Goal: Task Accomplishment & Management: Use online tool/utility

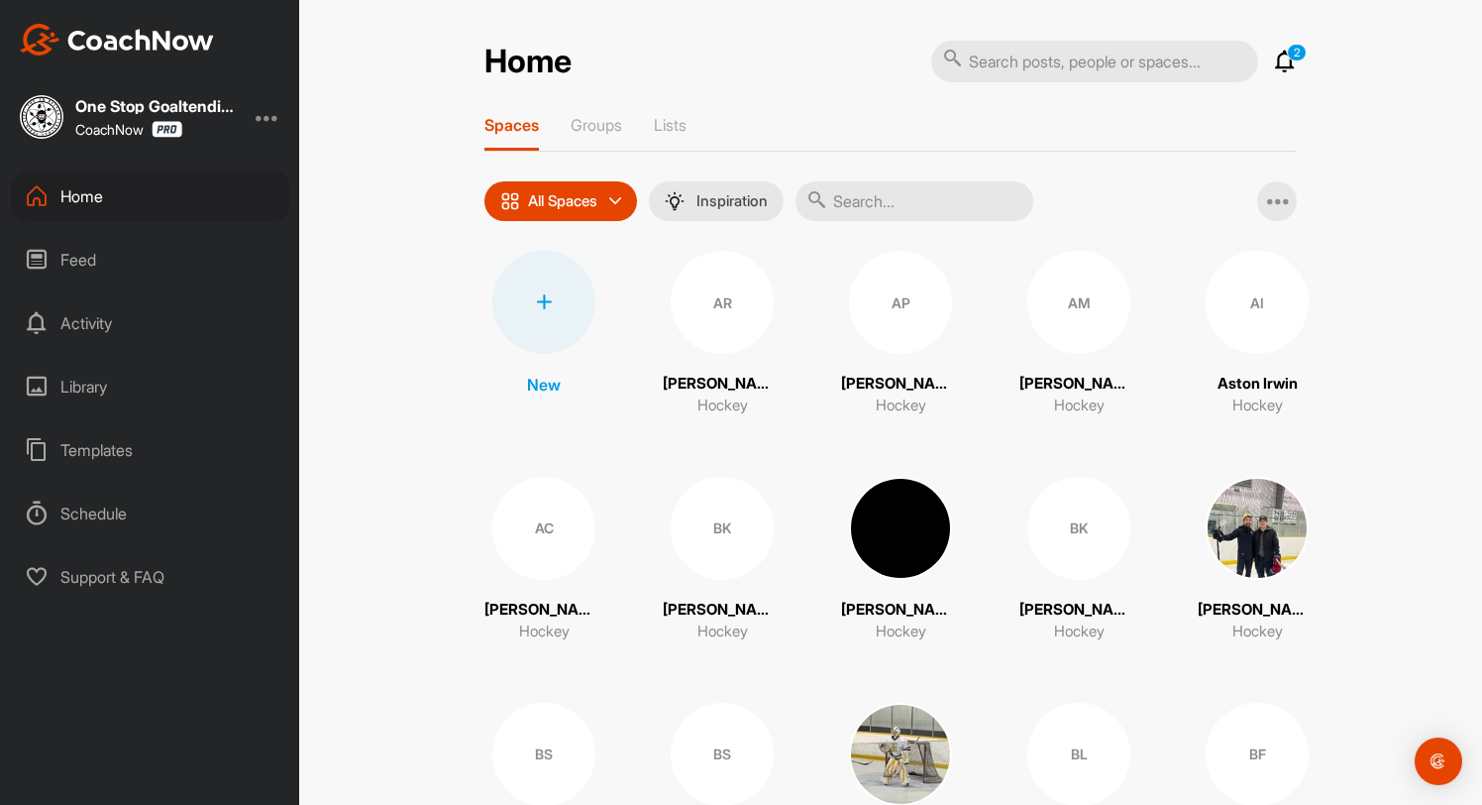
click at [878, 208] on input "text" at bounding box center [915, 201] width 238 height 40
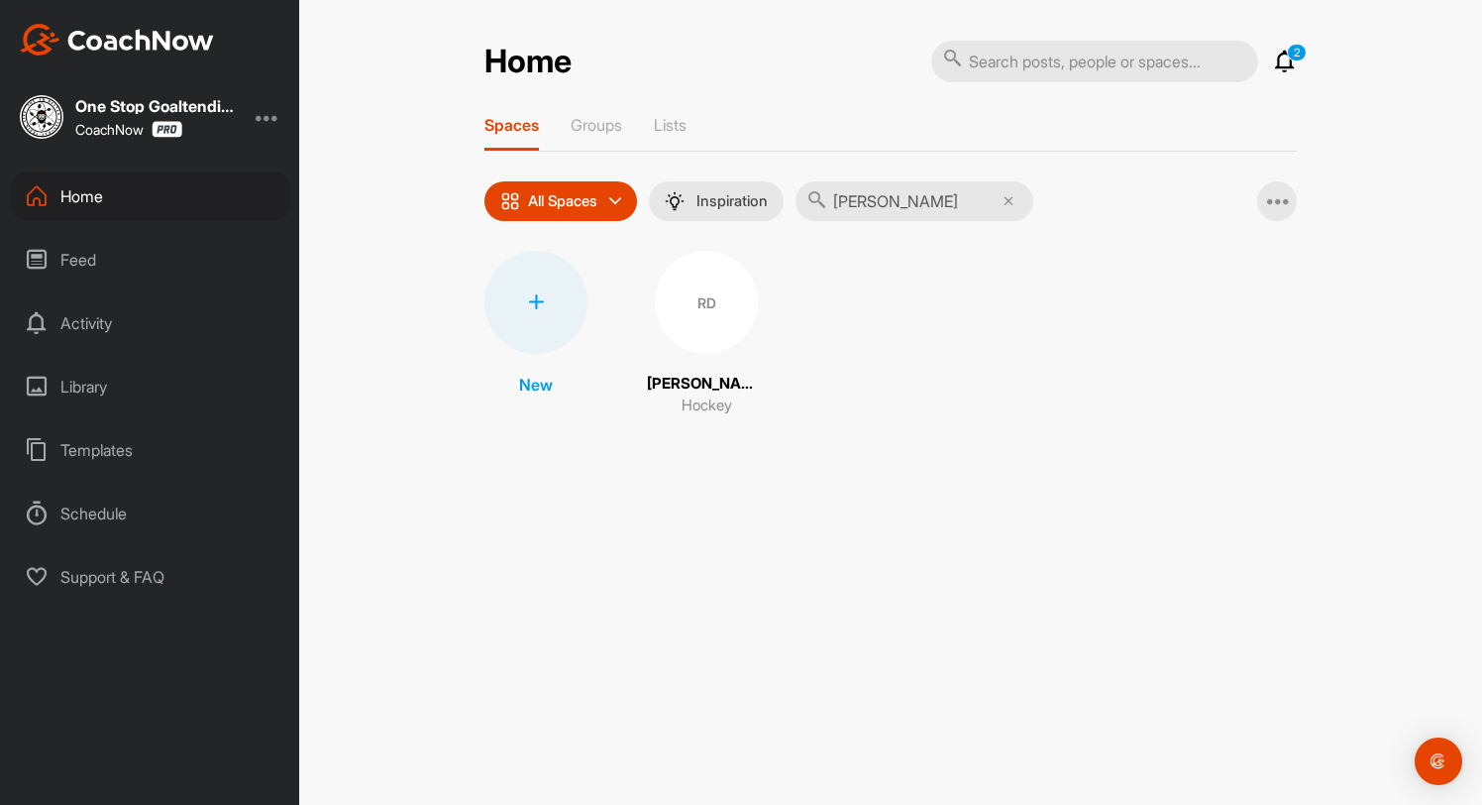
type input "raun"
click at [731, 318] on div "RD" at bounding box center [706, 302] width 103 height 103
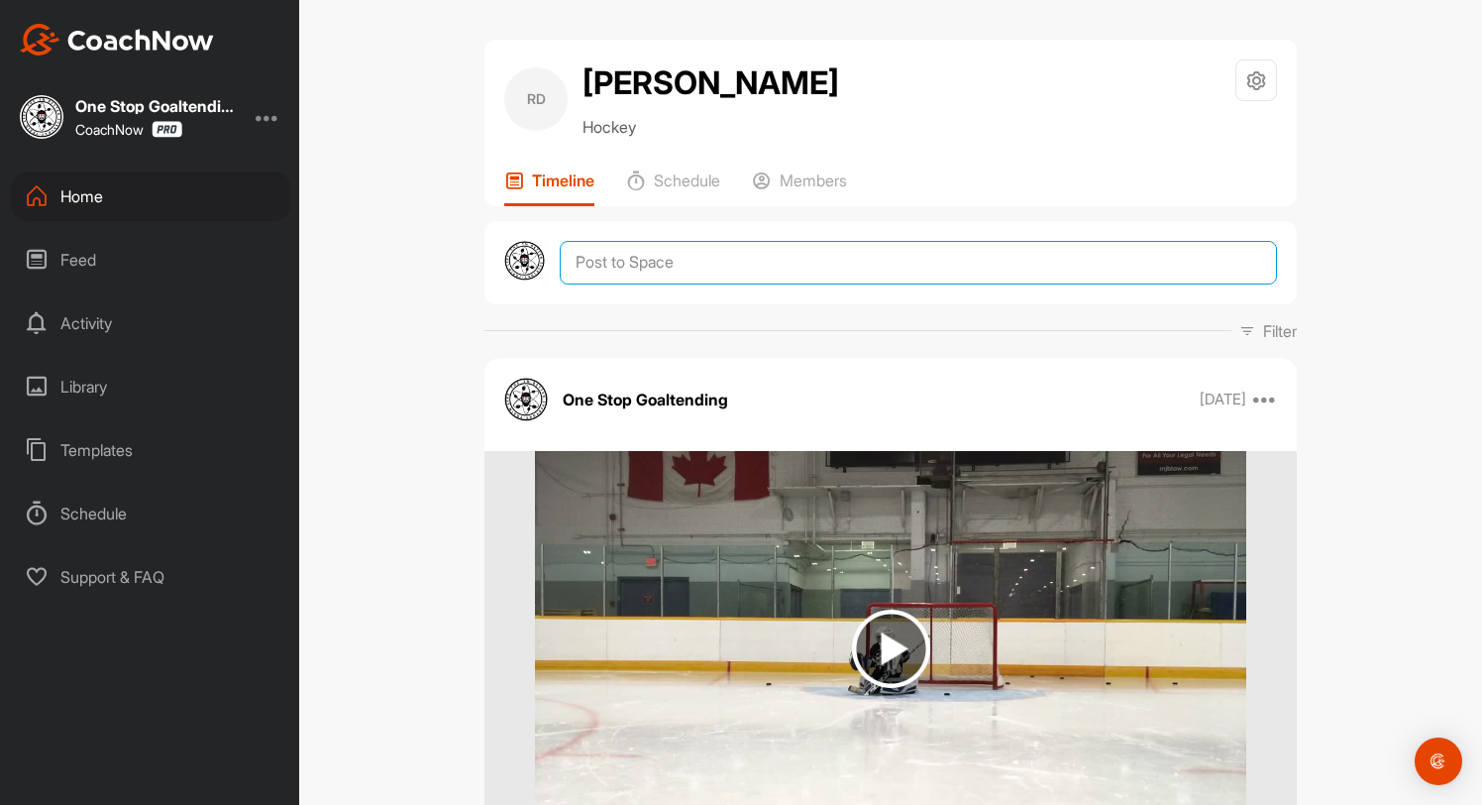
click at [705, 277] on textarea at bounding box center [918, 263] width 717 height 44
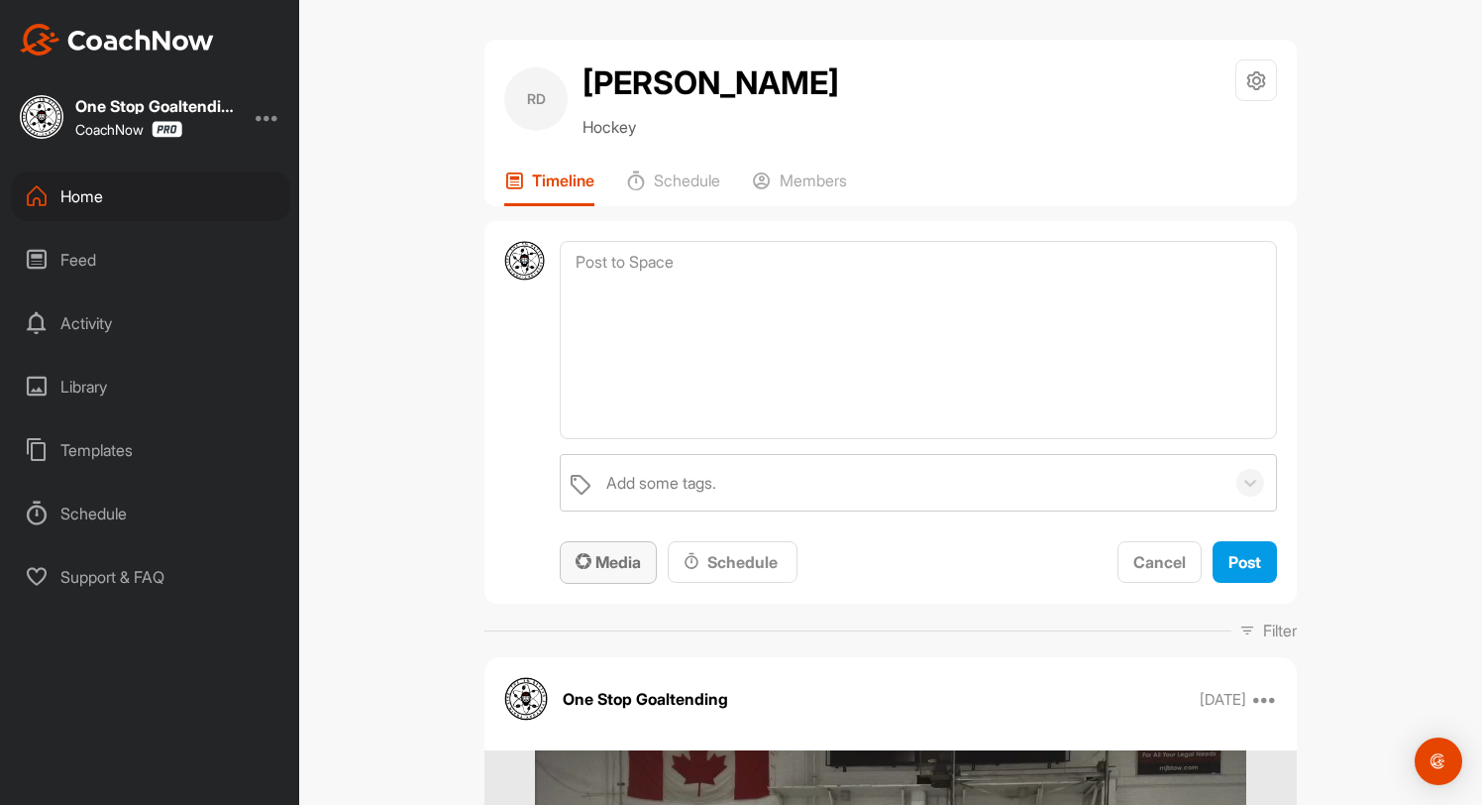
click at [608, 567] on span "Media" at bounding box center [608, 562] width 65 height 20
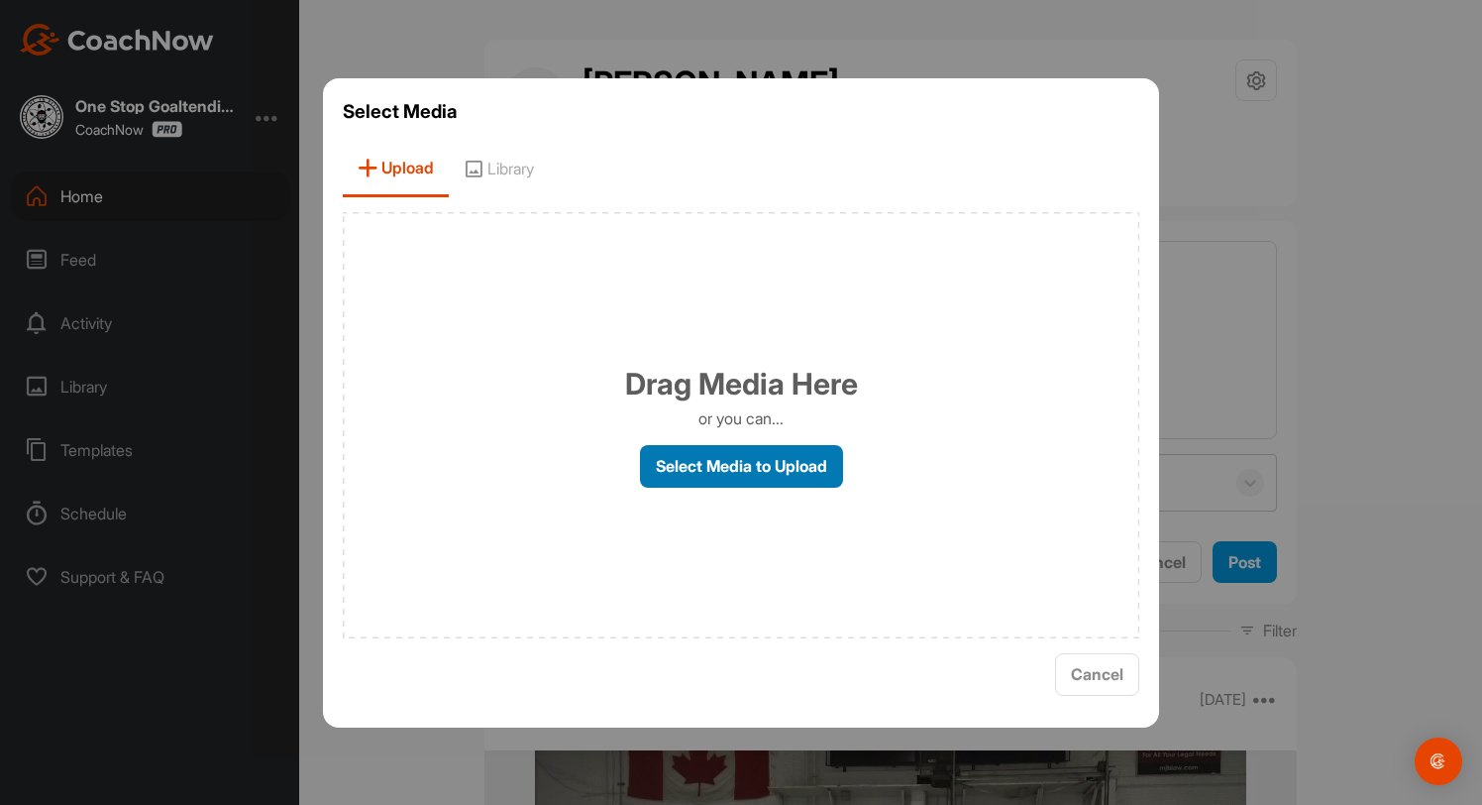
click at [723, 465] on label "Select Media to Upload" at bounding box center [741, 466] width 203 height 43
click at [0, 0] on input "Select Media to Upload" at bounding box center [0, 0] width 0 height 0
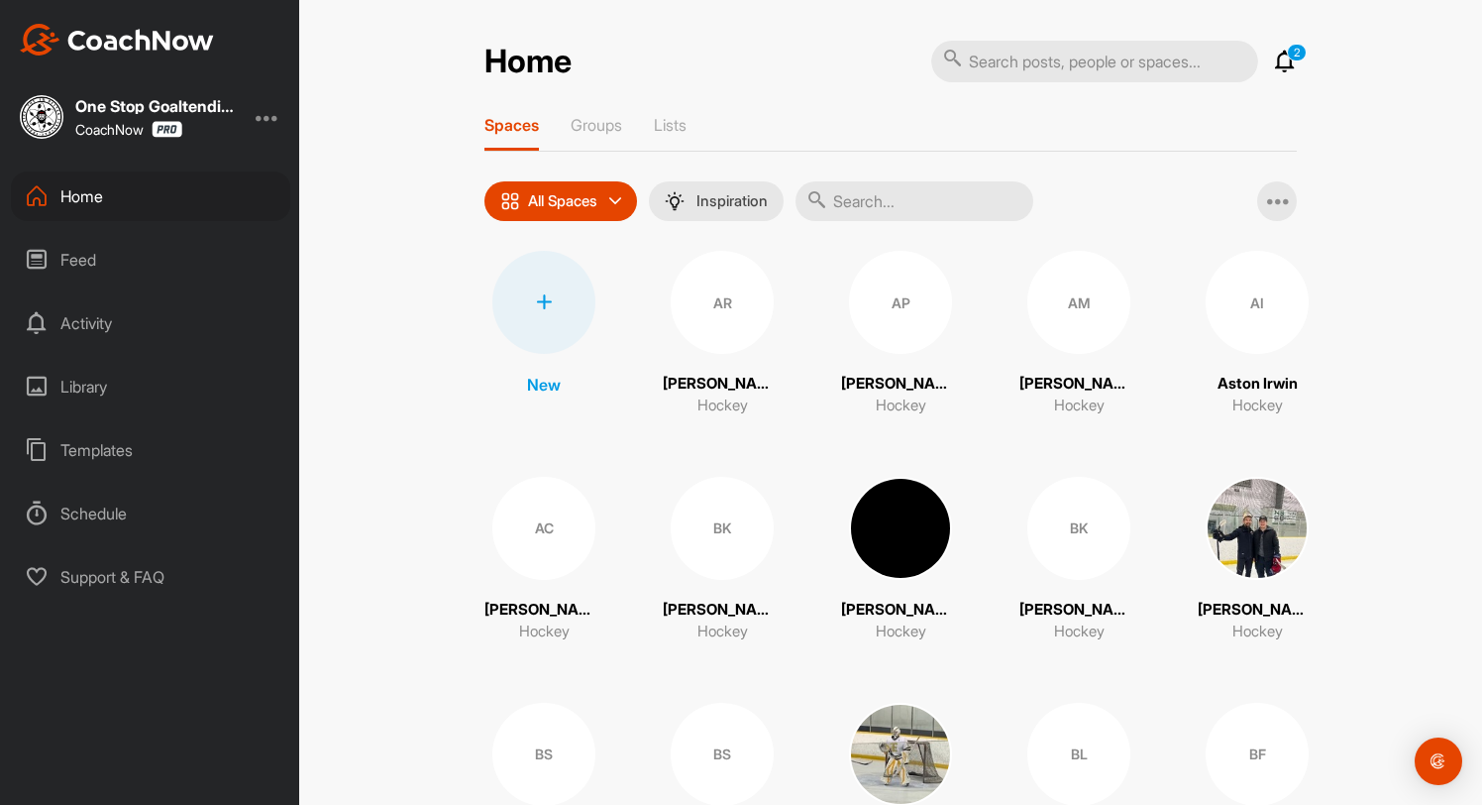
click at [1276, 65] on icon at bounding box center [1285, 62] width 24 height 24
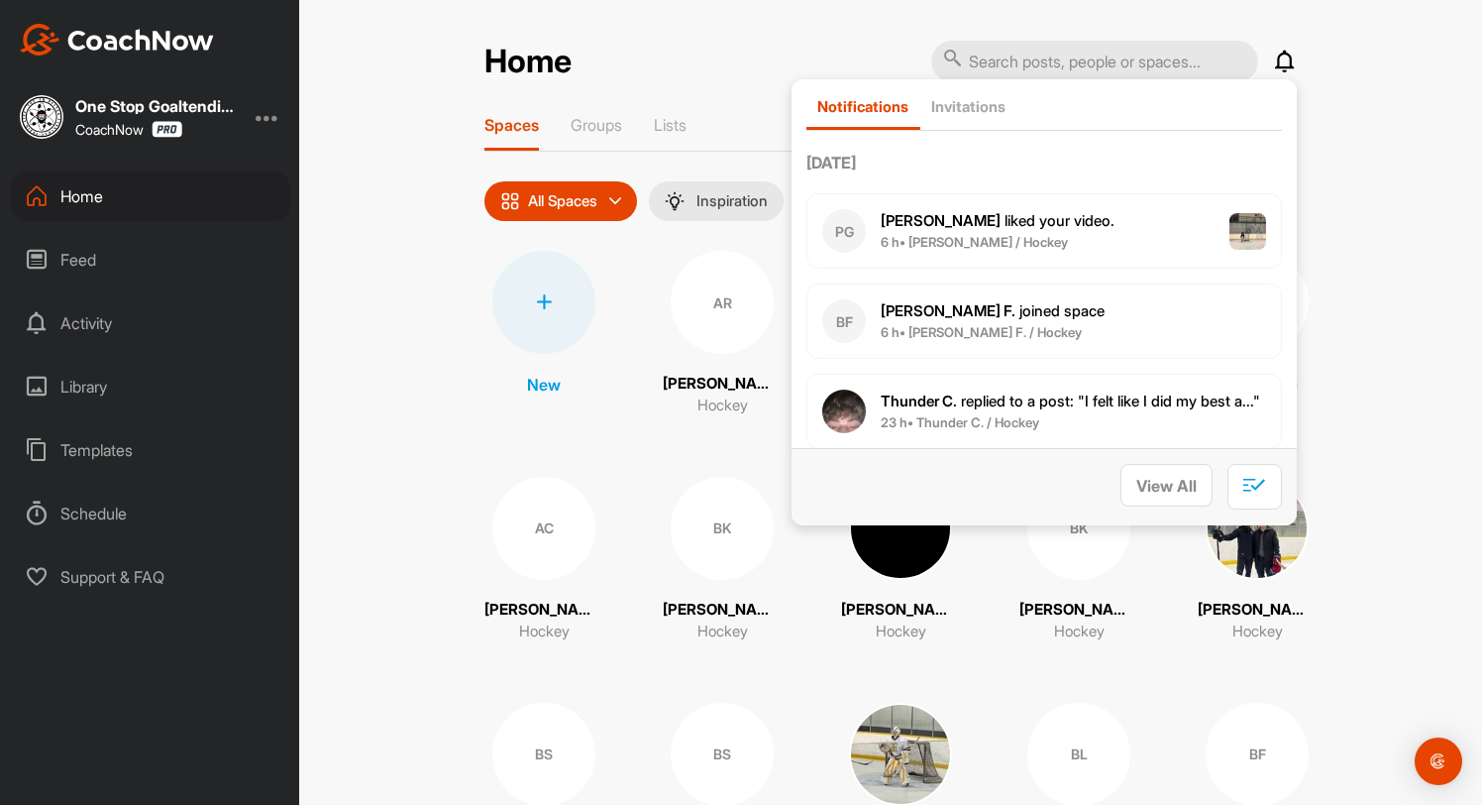
click at [1333, 249] on div "Home Notifications Invitations Today PG Philip G. liked your video . 6 h • Phil…" at bounding box center [890, 402] width 1183 height 805
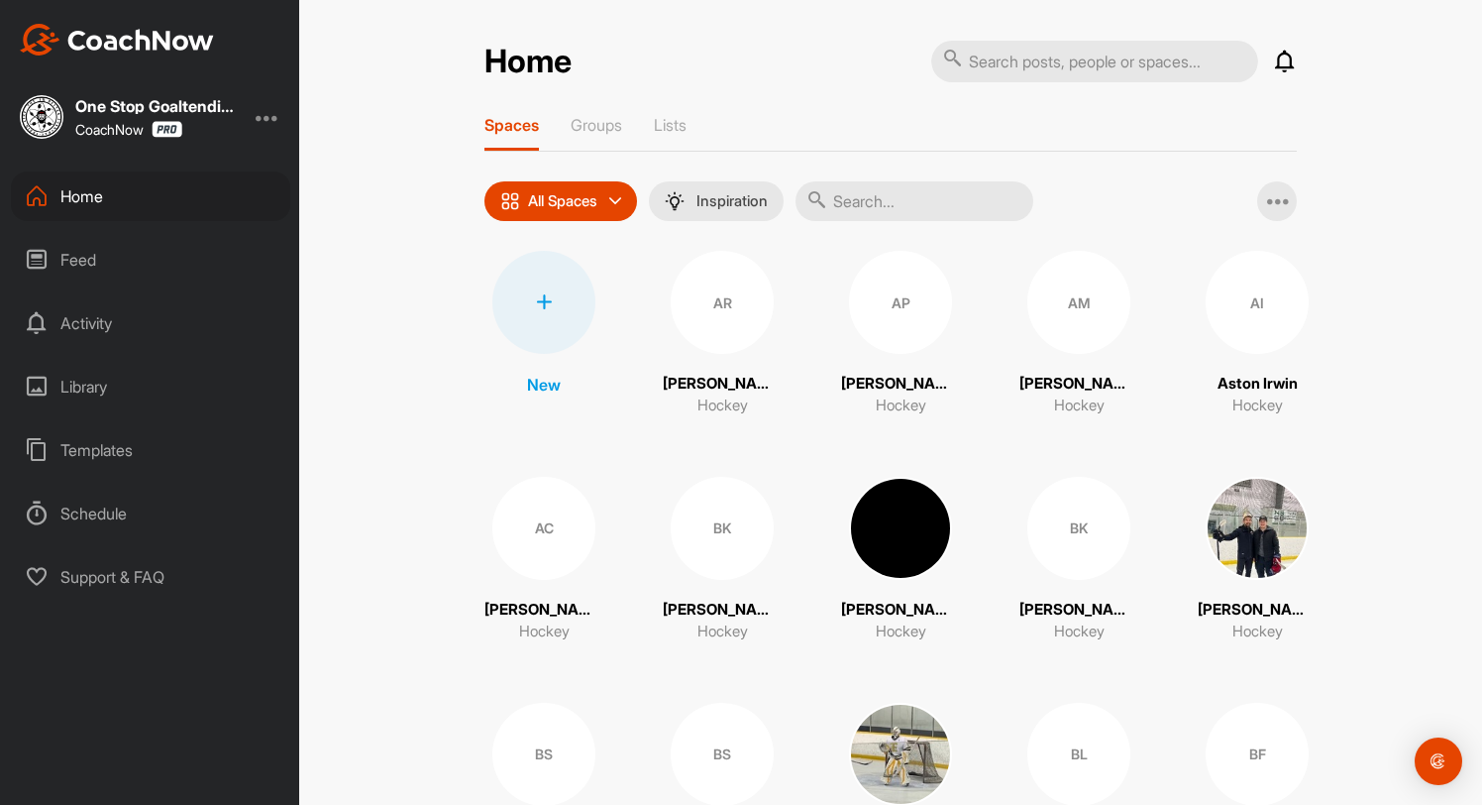
click at [896, 195] on input "text" at bounding box center [915, 201] width 238 height 40
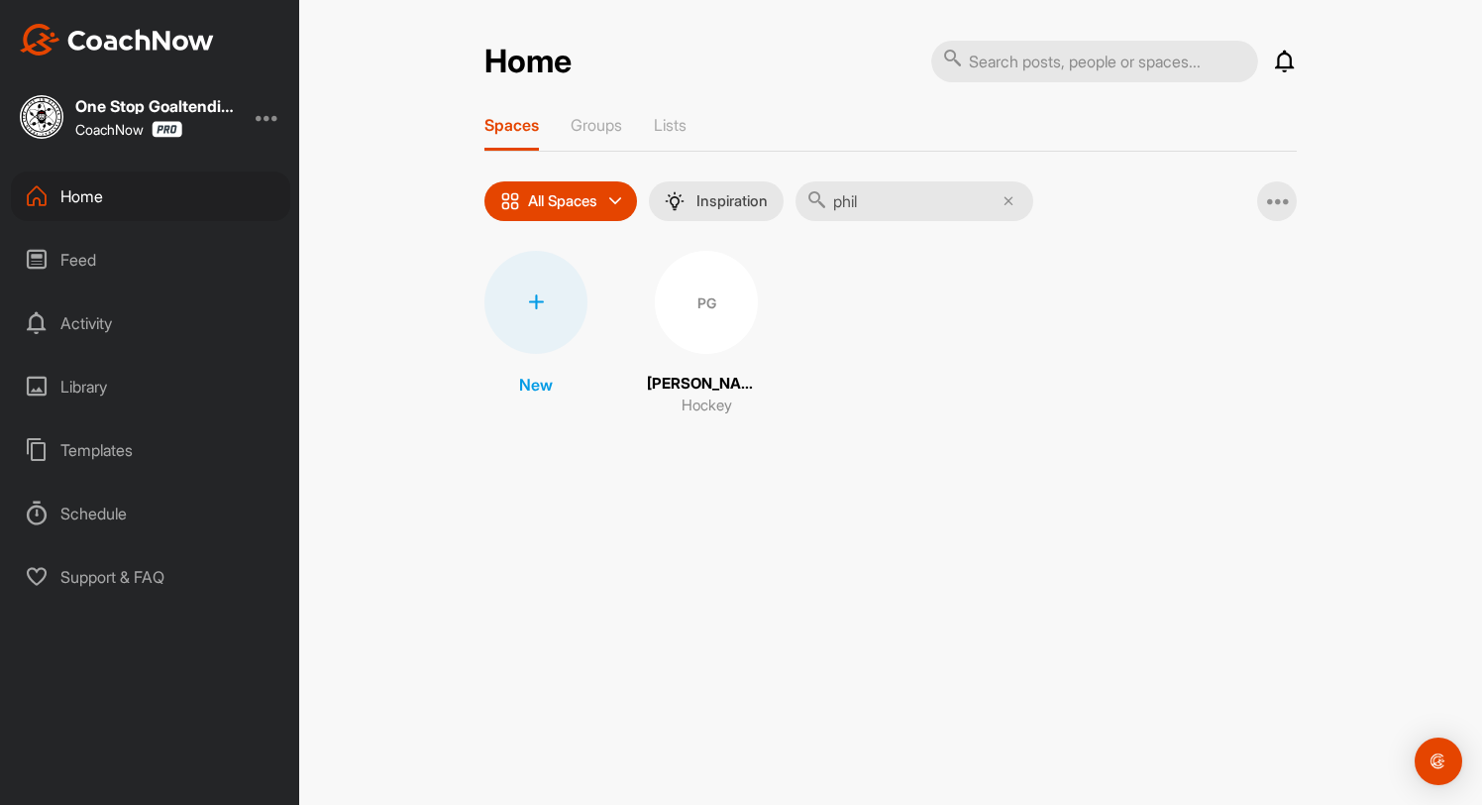
type input "phil"
click at [704, 290] on div "PG" at bounding box center [706, 302] width 103 height 103
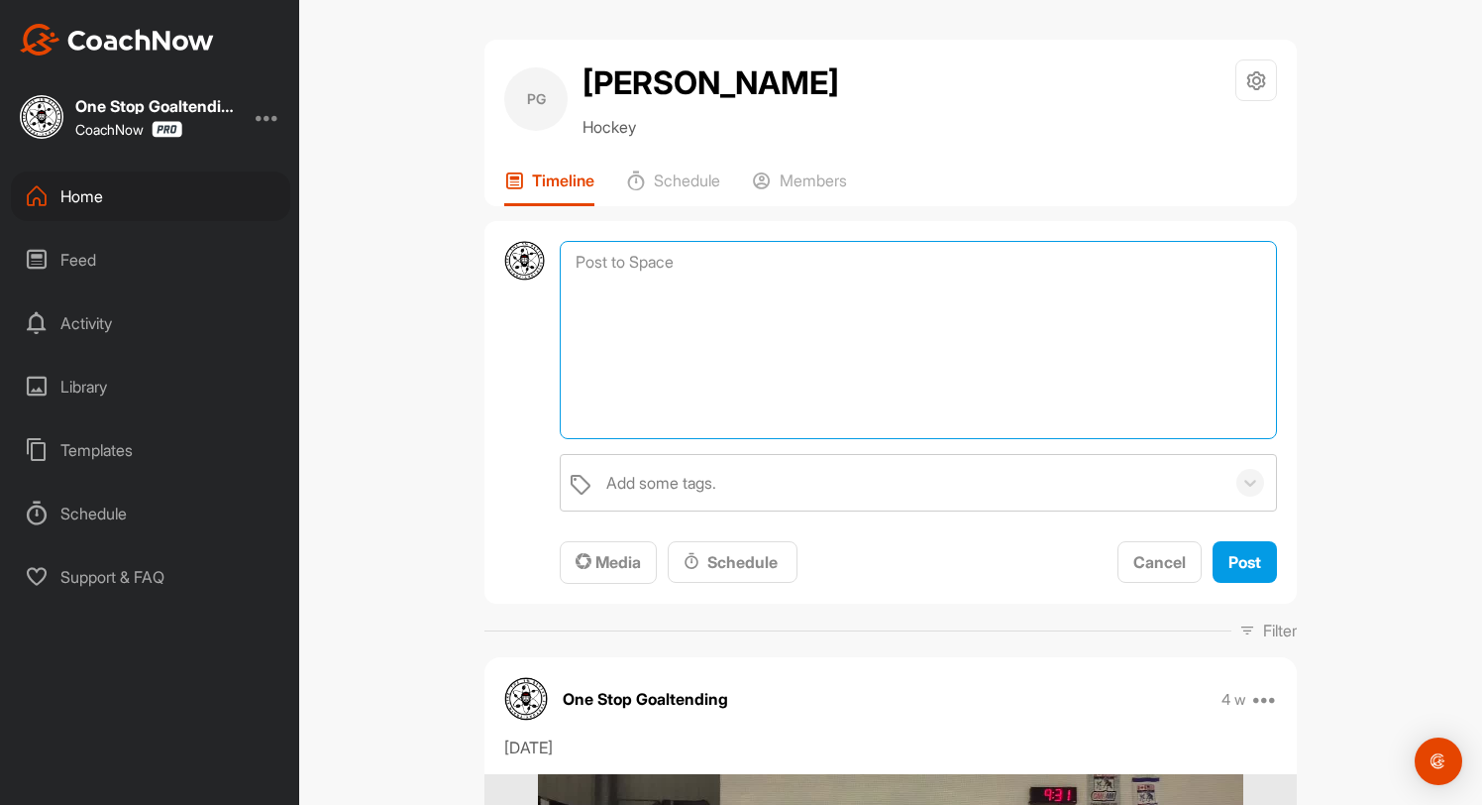
click at [721, 259] on textarea at bounding box center [918, 340] width 717 height 198
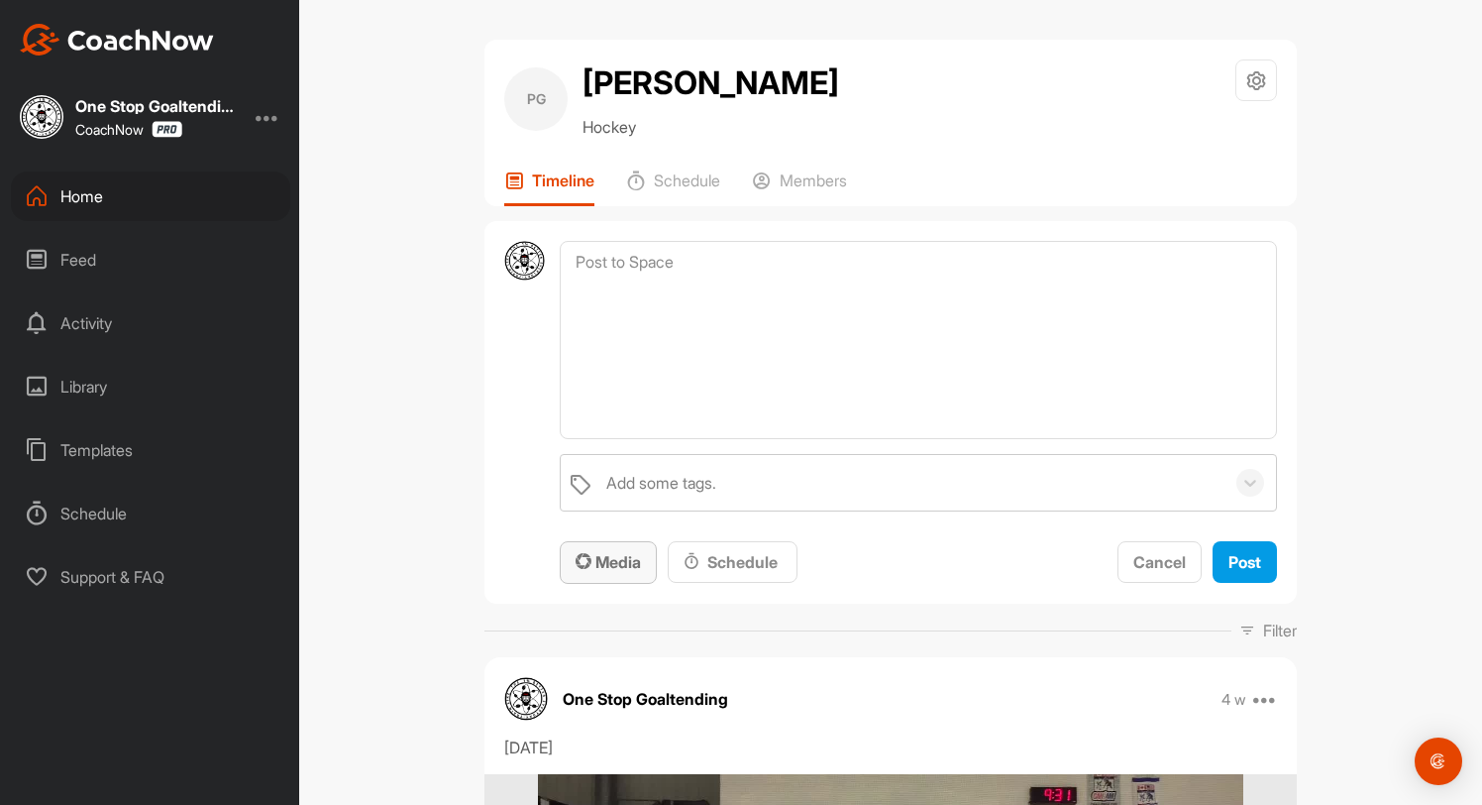
click at [618, 563] on span "Media" at bounding box center [608, 562] width 65 height 20
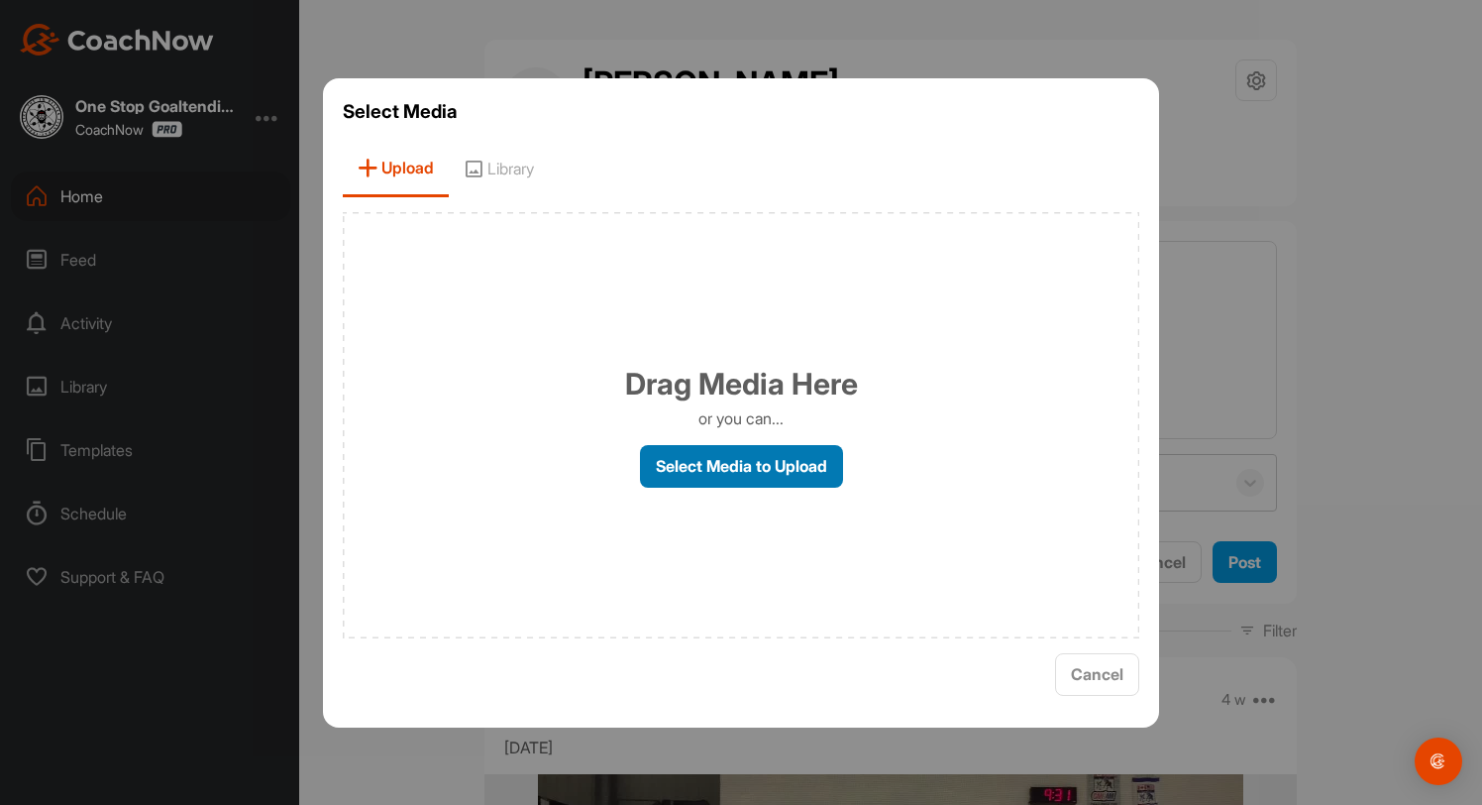
click at [704, 484] on label "Select Media to Upload" at bounding box center [741, 466] width 203 height 43
click at [0, 0] on input "Select Media to Upload" at bounding box center [0, 0] width 0 height 0
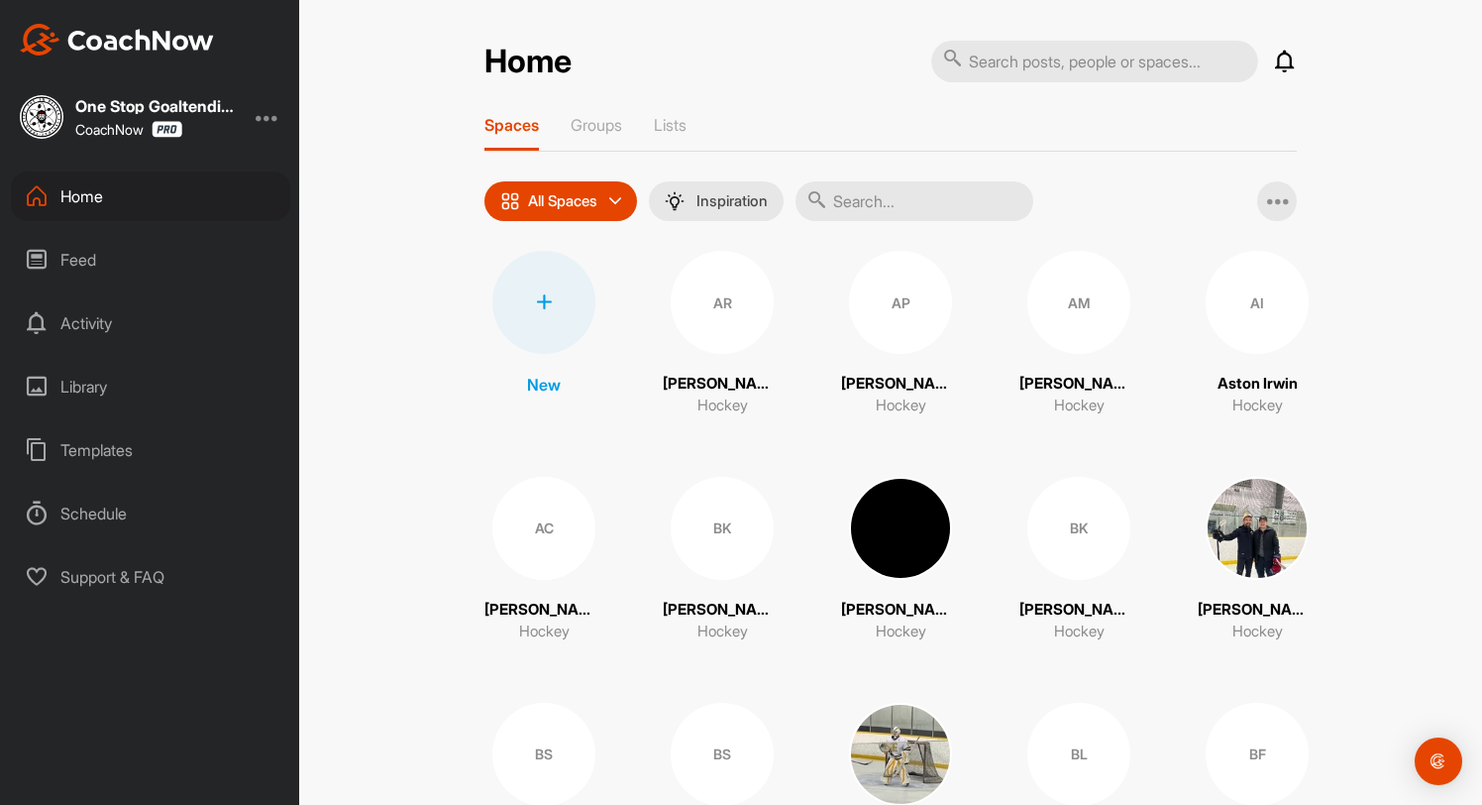
click at [893, 204] on input "text" at bounding box center [915, 201] width 238 height 40
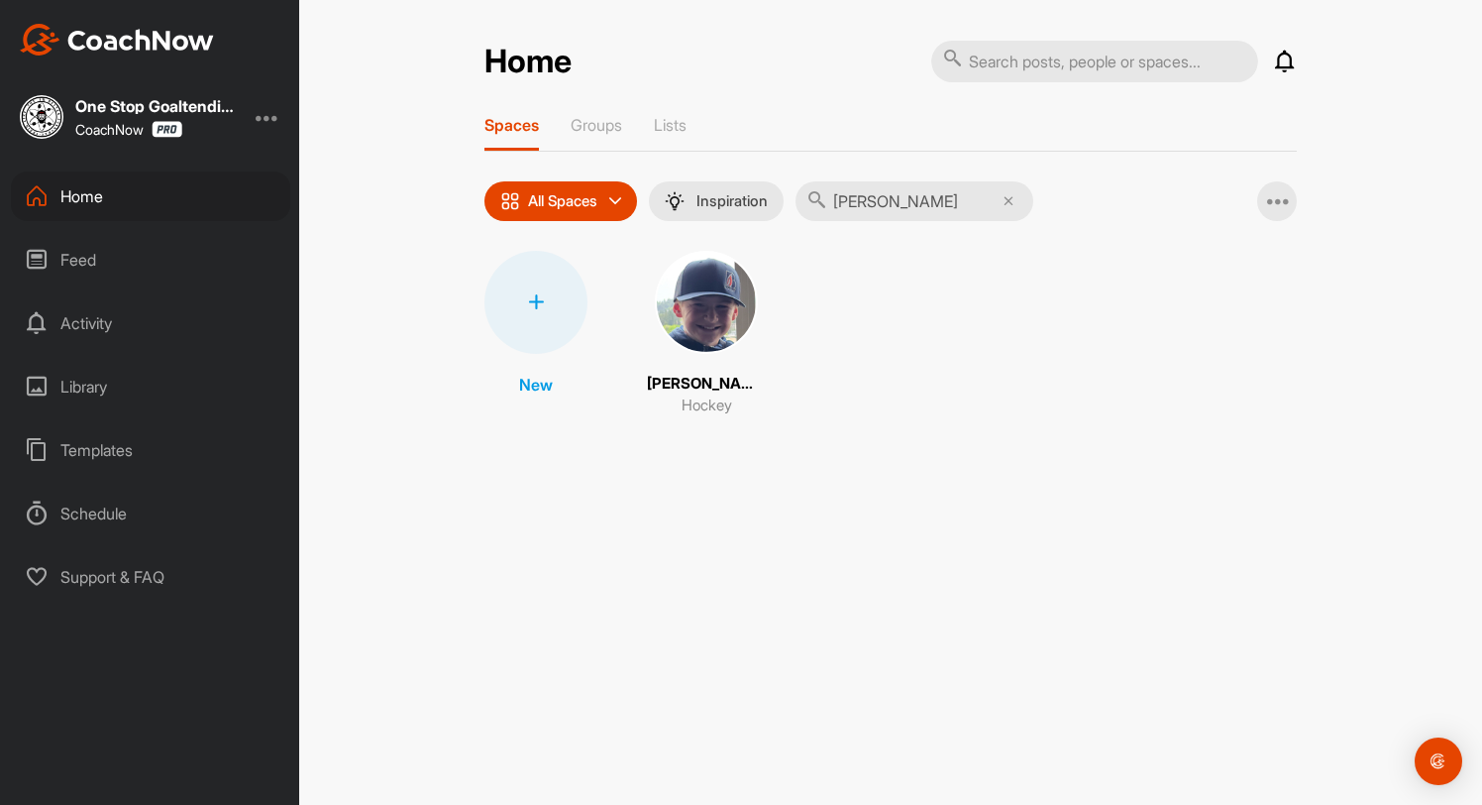
type input "henry"
click at [710, 326] on img at bounding box center [706, 302] width 103 height 103
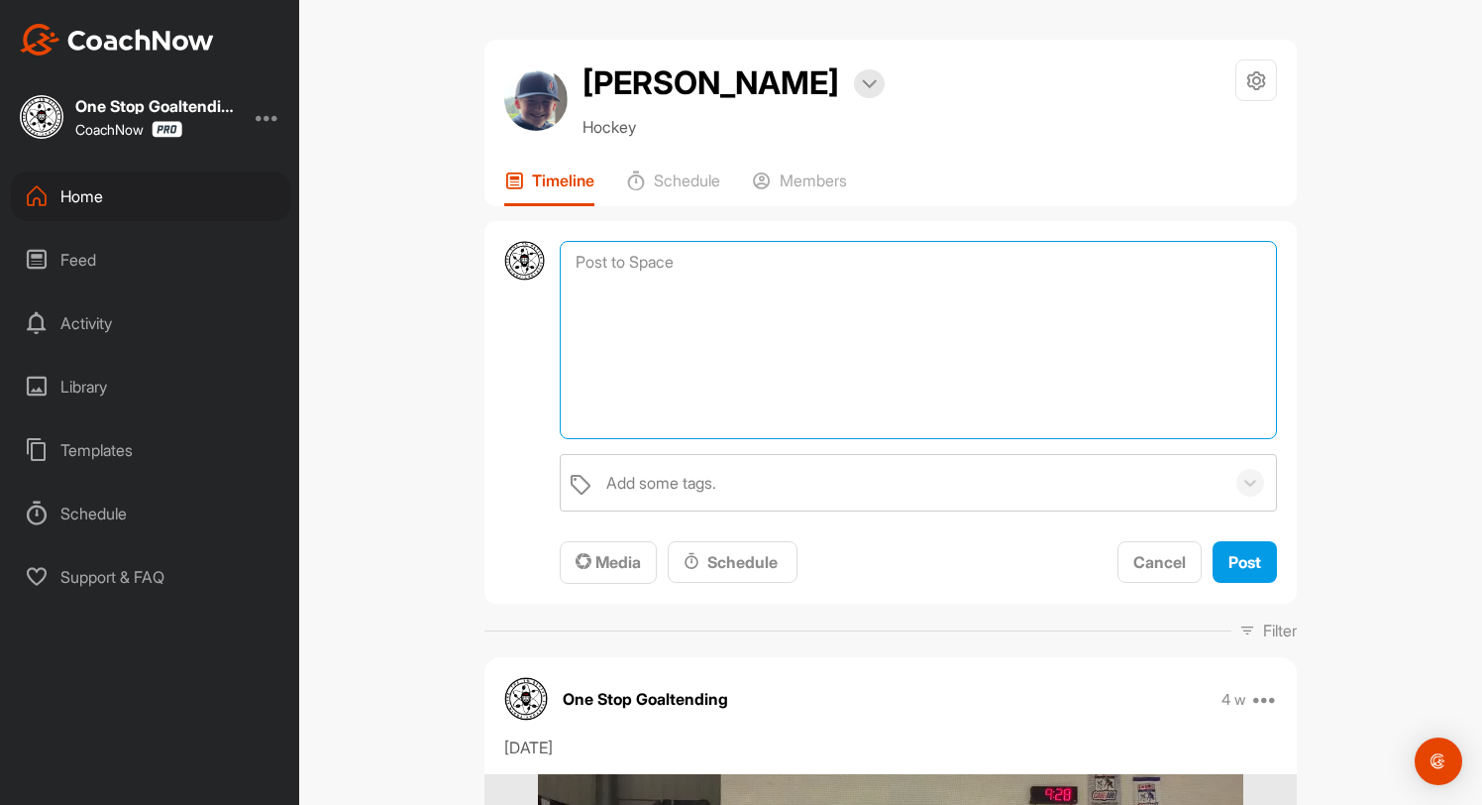
click at [809, 270] on textarea at bounding box center [918, 340] width 717 height 198
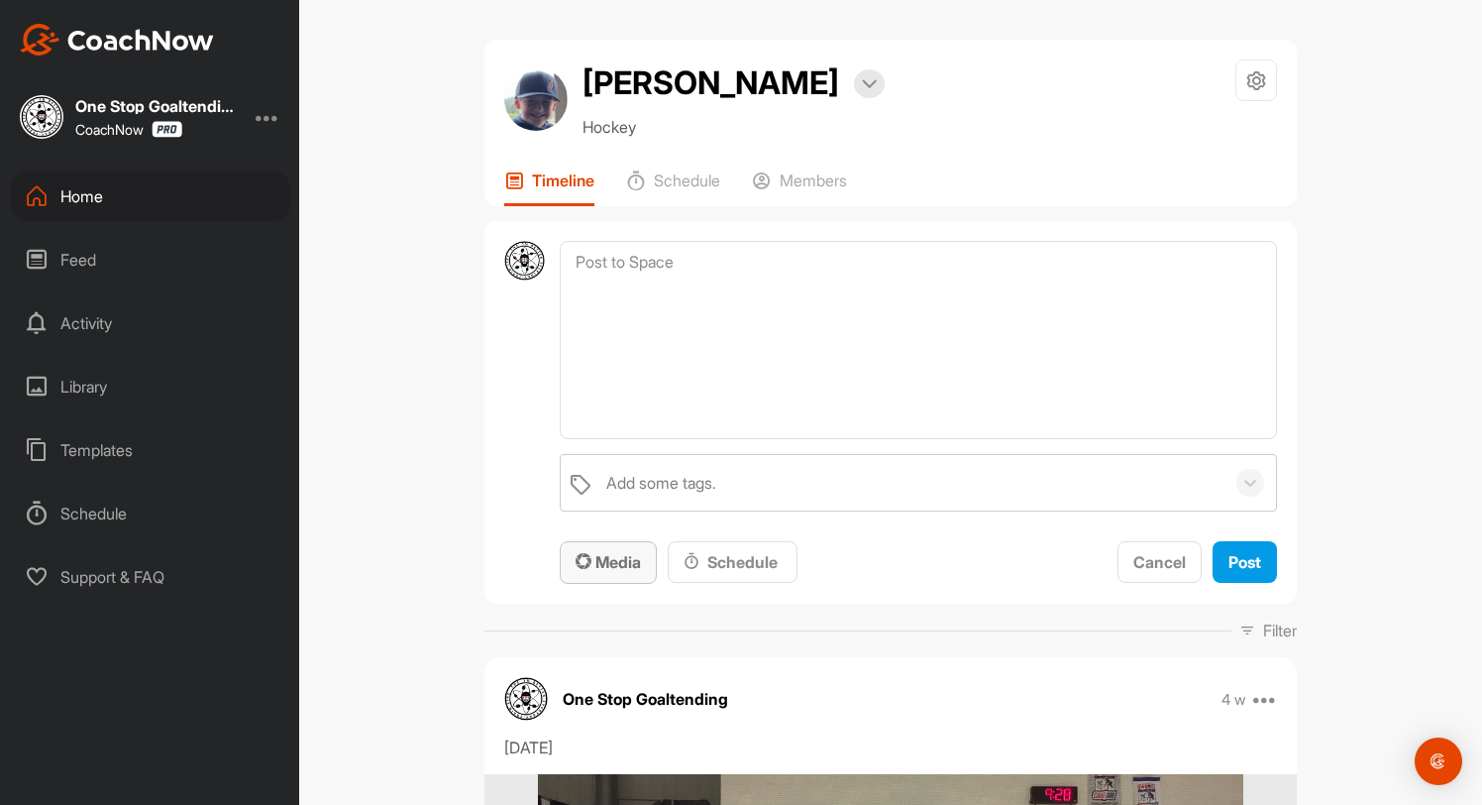
click at [635, 560] on span "Media" at bounding box center [608, 562] width 65 height 20
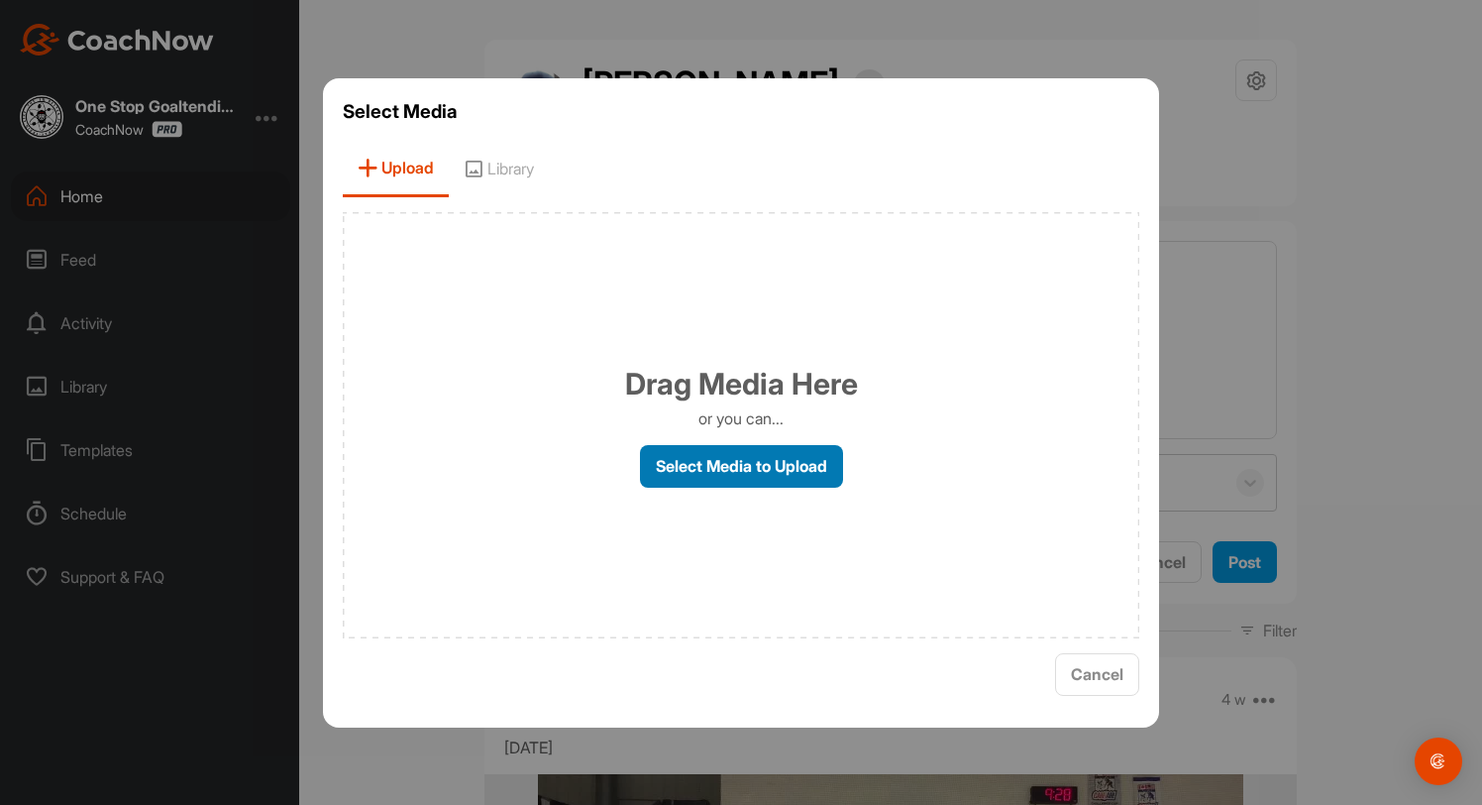
click at [686, 476] on label "Select Media to Upload" at bounding box center [741, 466] width 203 height 43
click at [0, 0] on input "Select Media to Upload" at bounding box center [0, 0] width 0 height 0
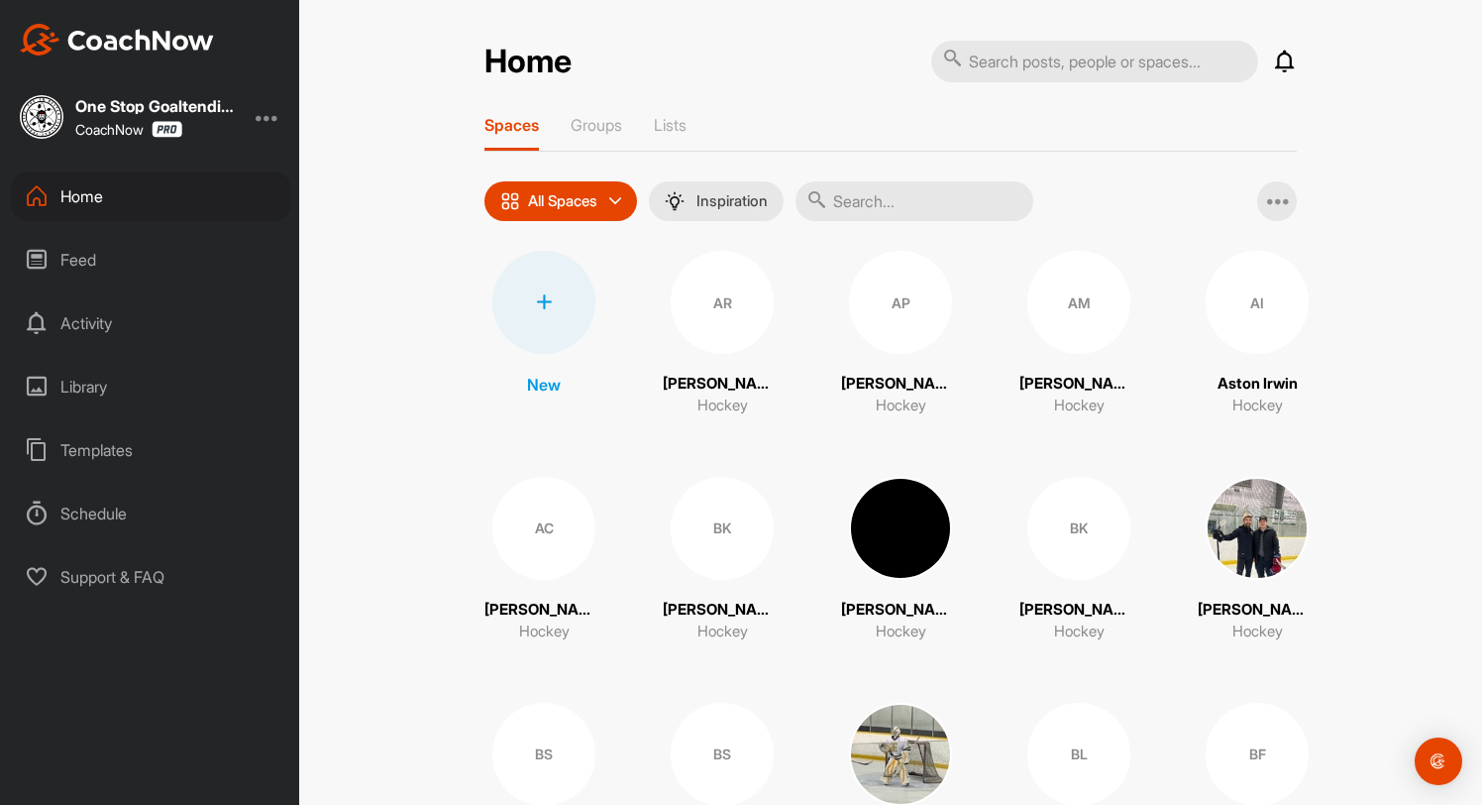
click at [855, 196] on input "text" at bounding box center [915, 201] width 238 height 40
type input "j"
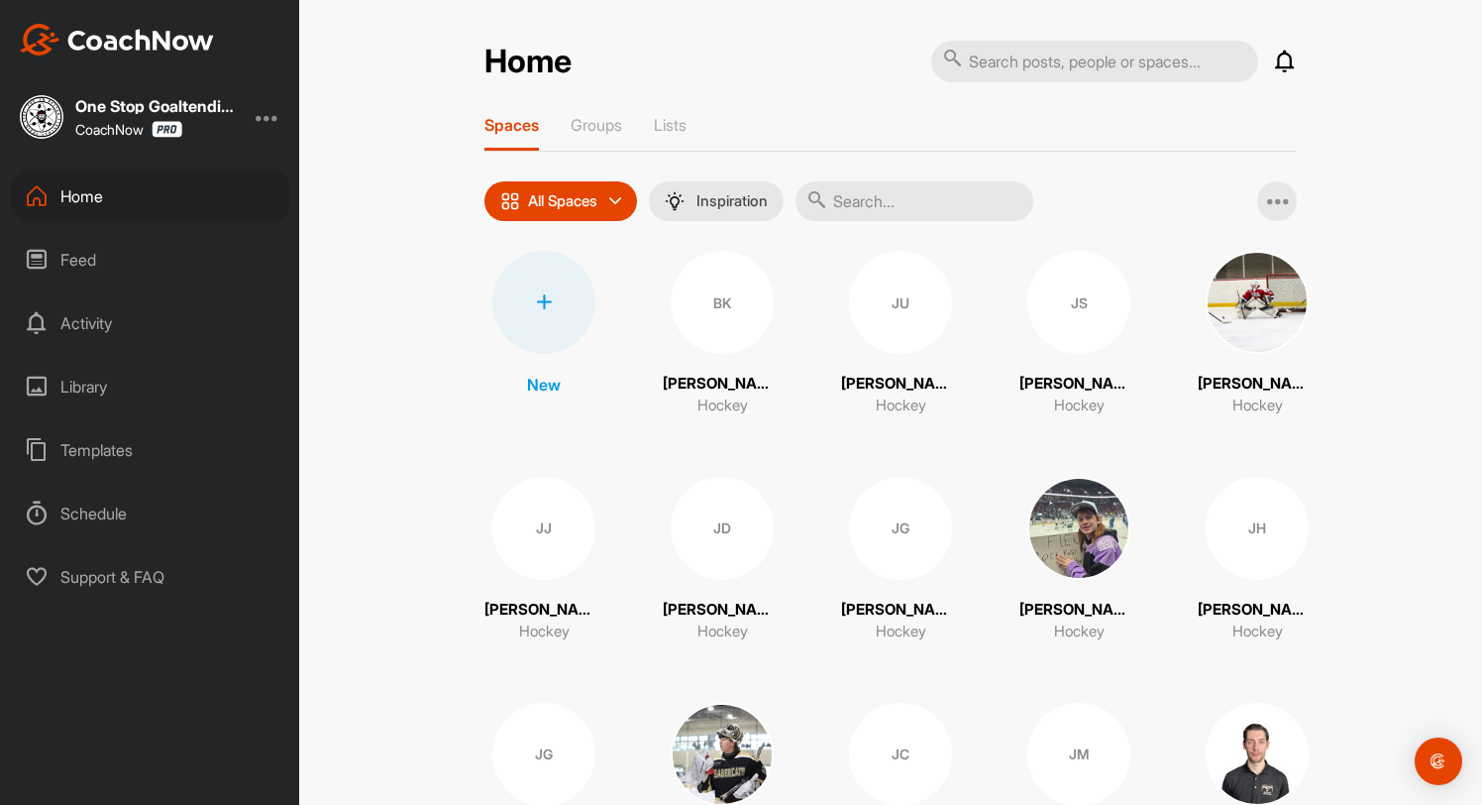
click at [917, 207] on input "text" at bounding box center [915, 201] width 238 height 40
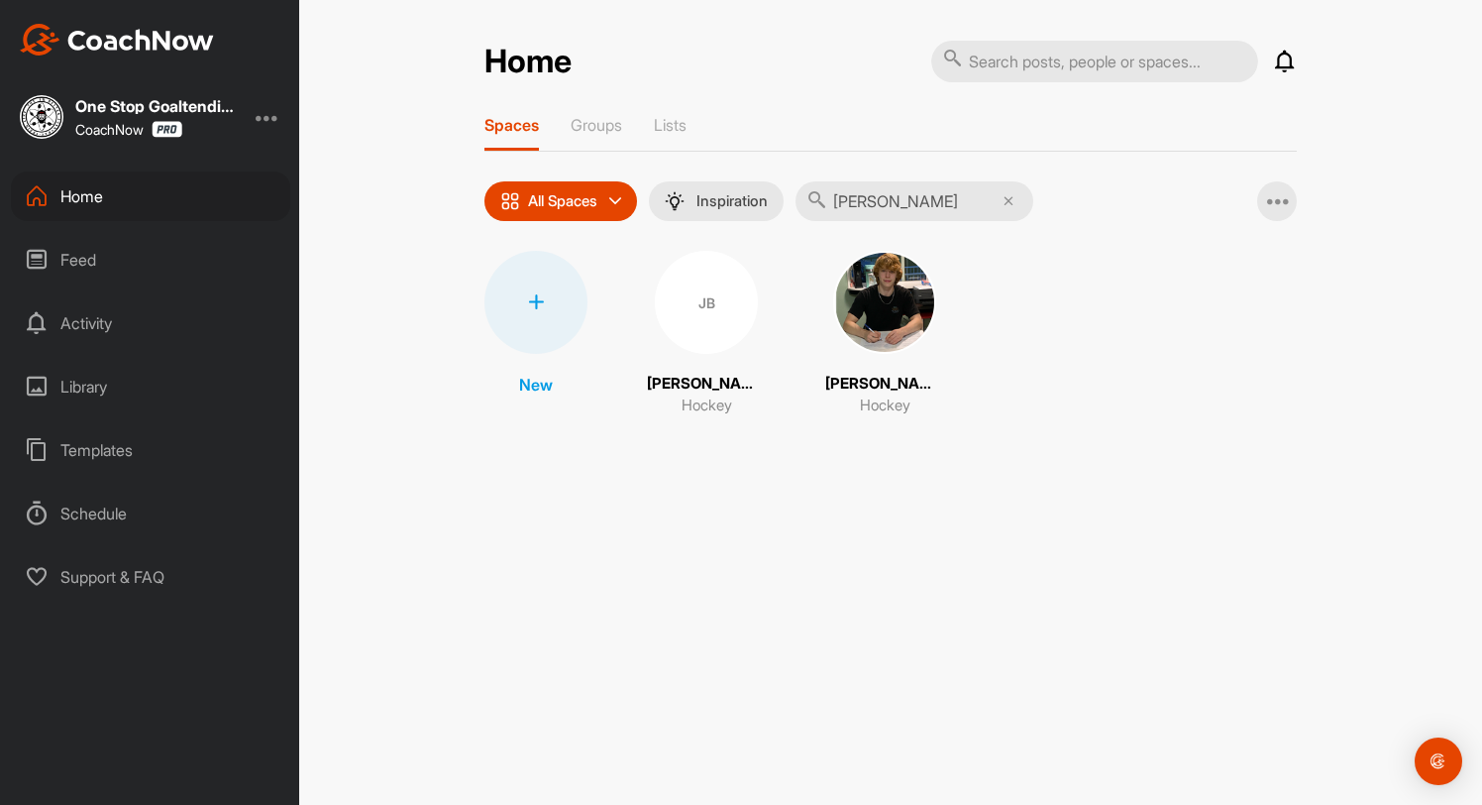
type input "[PERSON_NAME]"
click at [856, 295] on img at bounding box center [884, 302] width 103 height 103
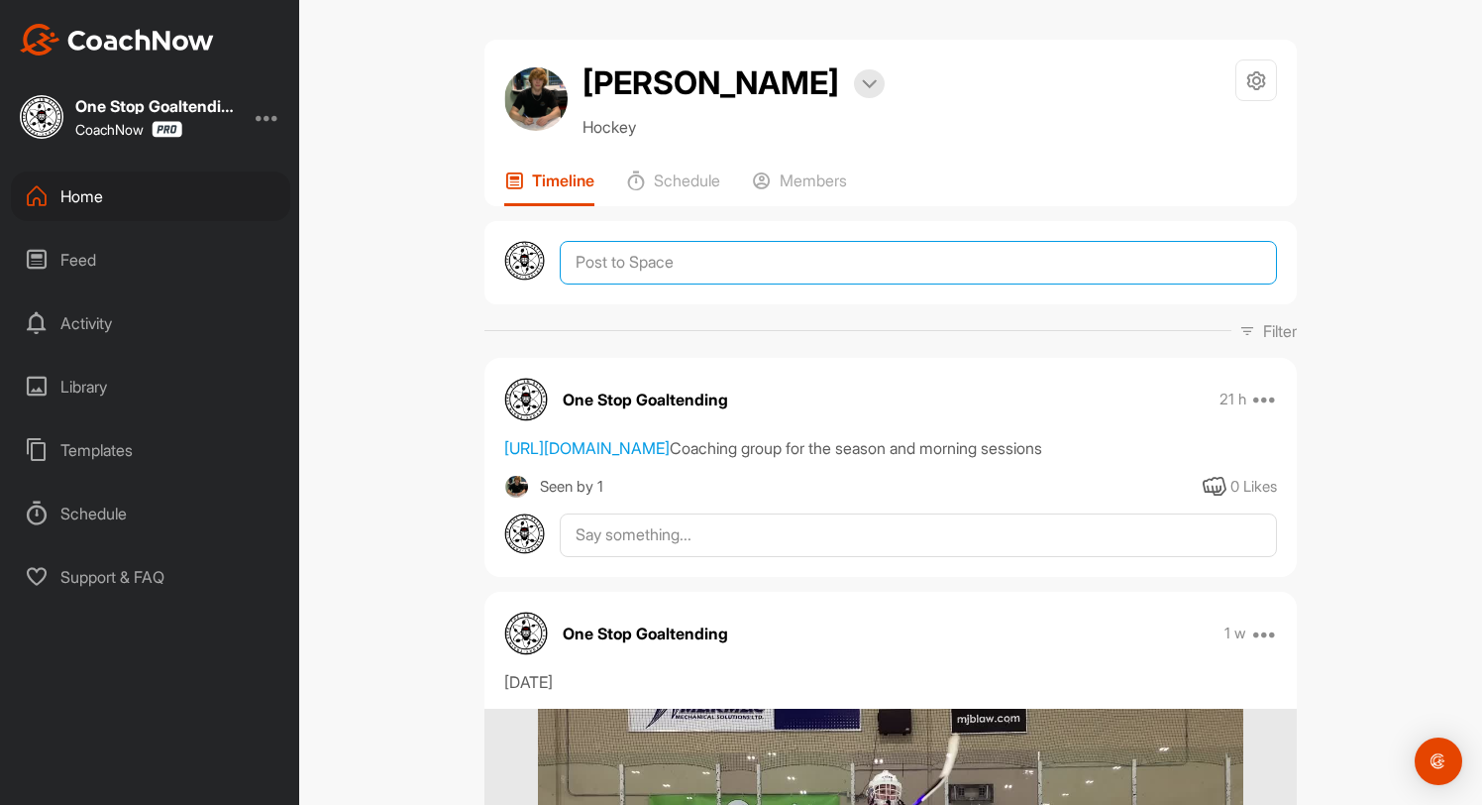
click at [709, 267] on textarea at bounding box center [918, 263] width 717 height 44
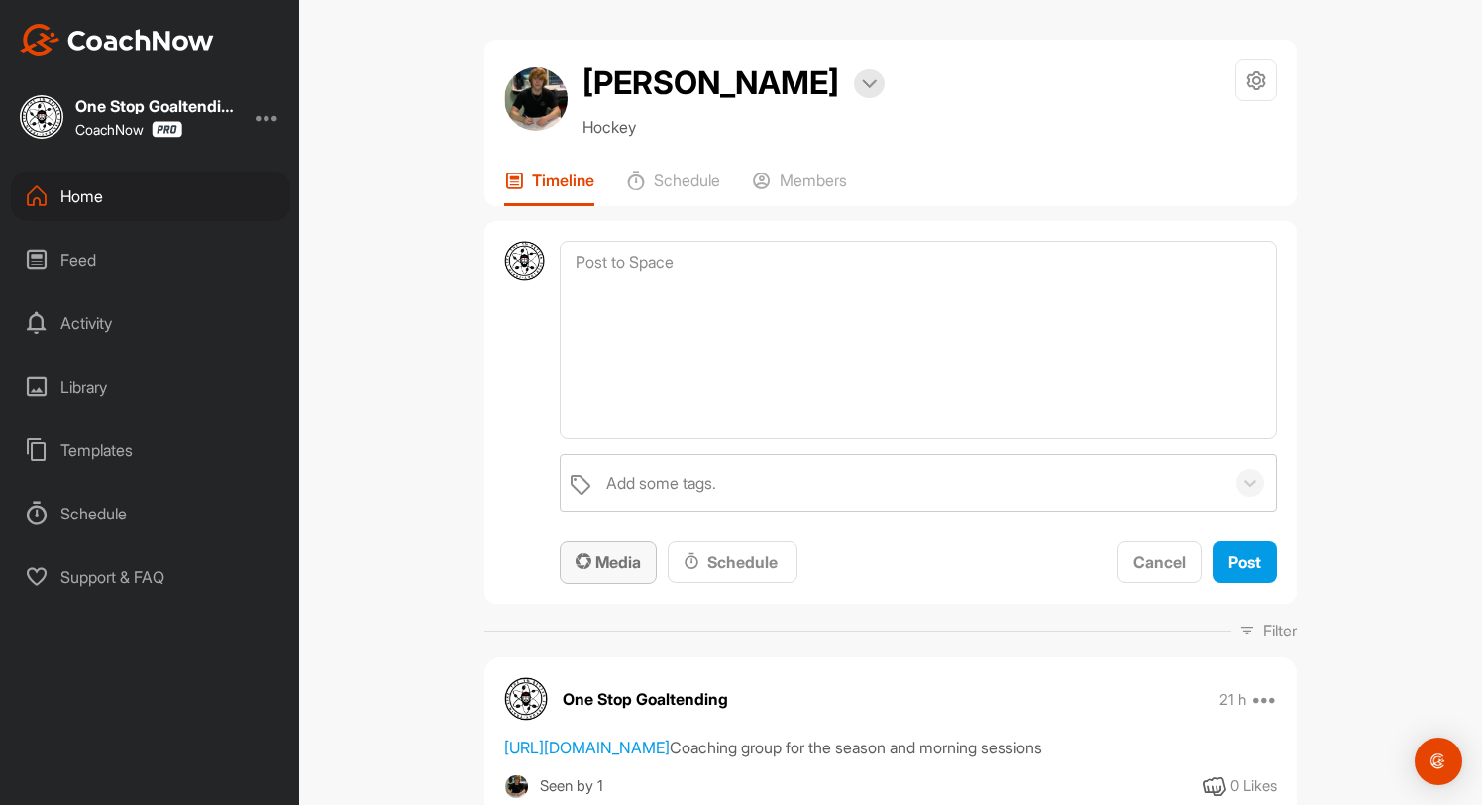
click at [604, 559] on span "Media" at bounding box center [608, 562] width 65 height 20
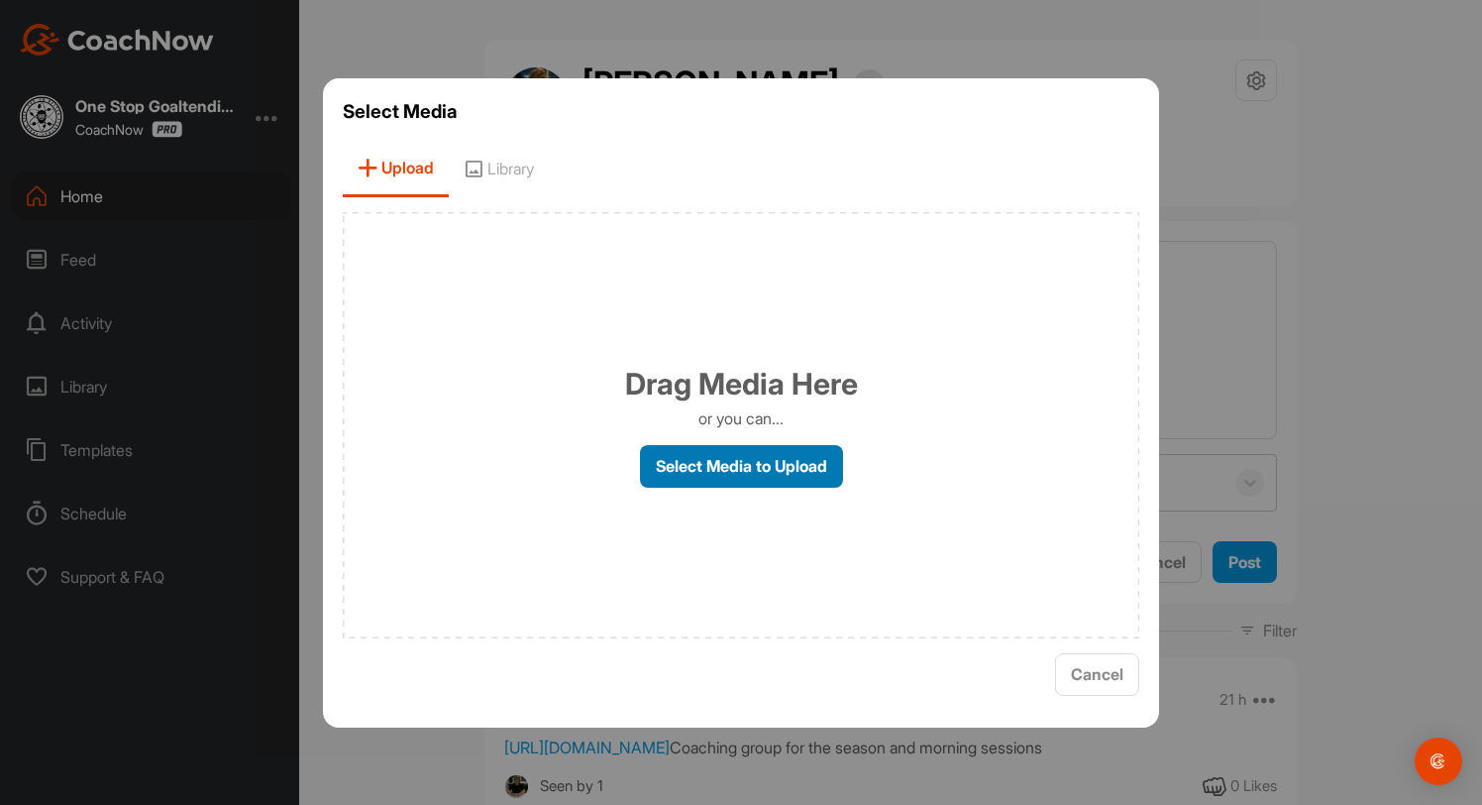
click at [673, 471] on label "Select Media to Upload" at bounding box center [741, 466] width 203 height 43
click at [0, 0] on input "Select Media to Upload" at bounding box center [0, 0] width 0 height 0
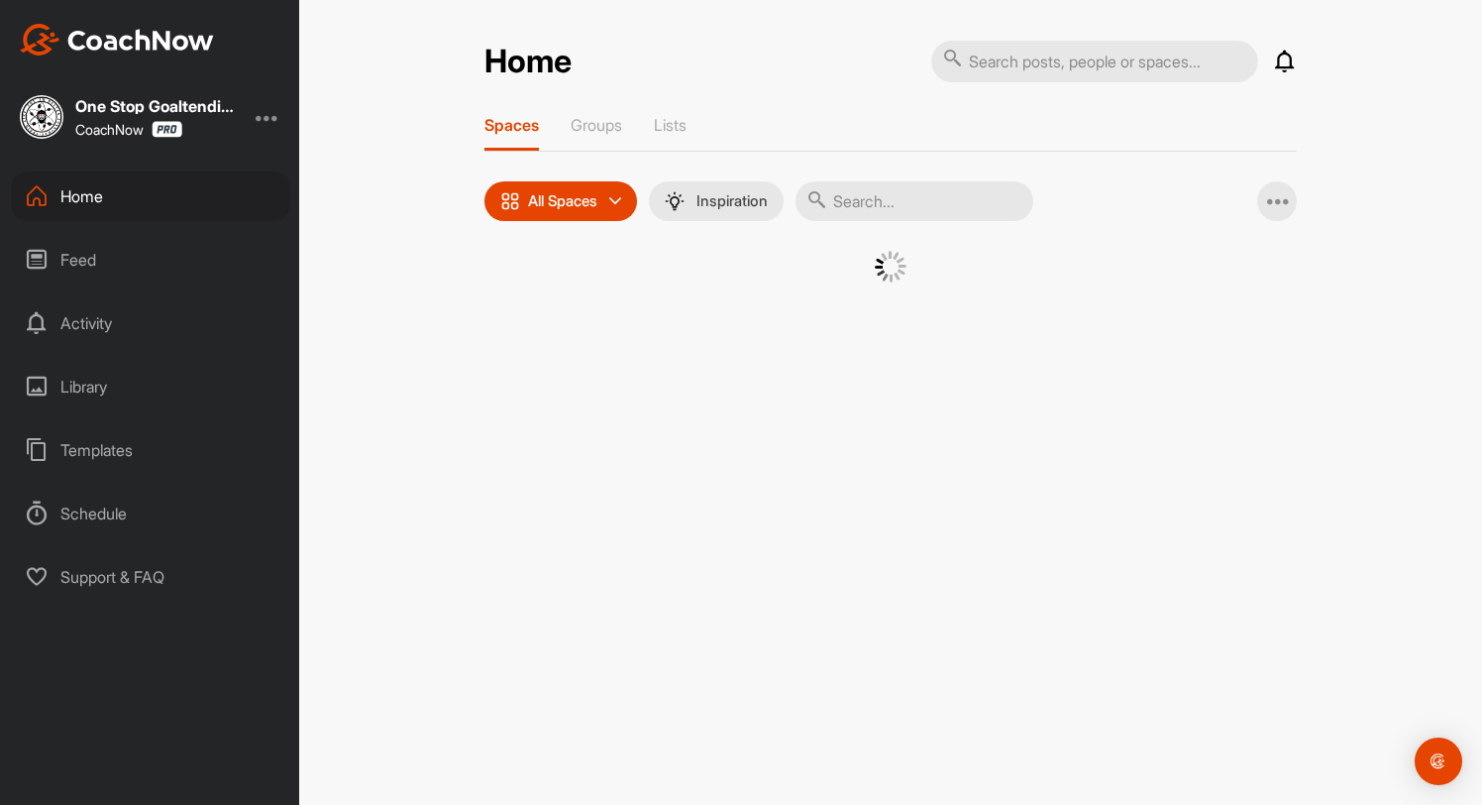
click at [909, 199] on input "text" at bounding box center [915, 201] width 238 height 40
type input "brenn"
click at [730, 302] on div "BF" at bounding box center [706, 302] width 103 height 103
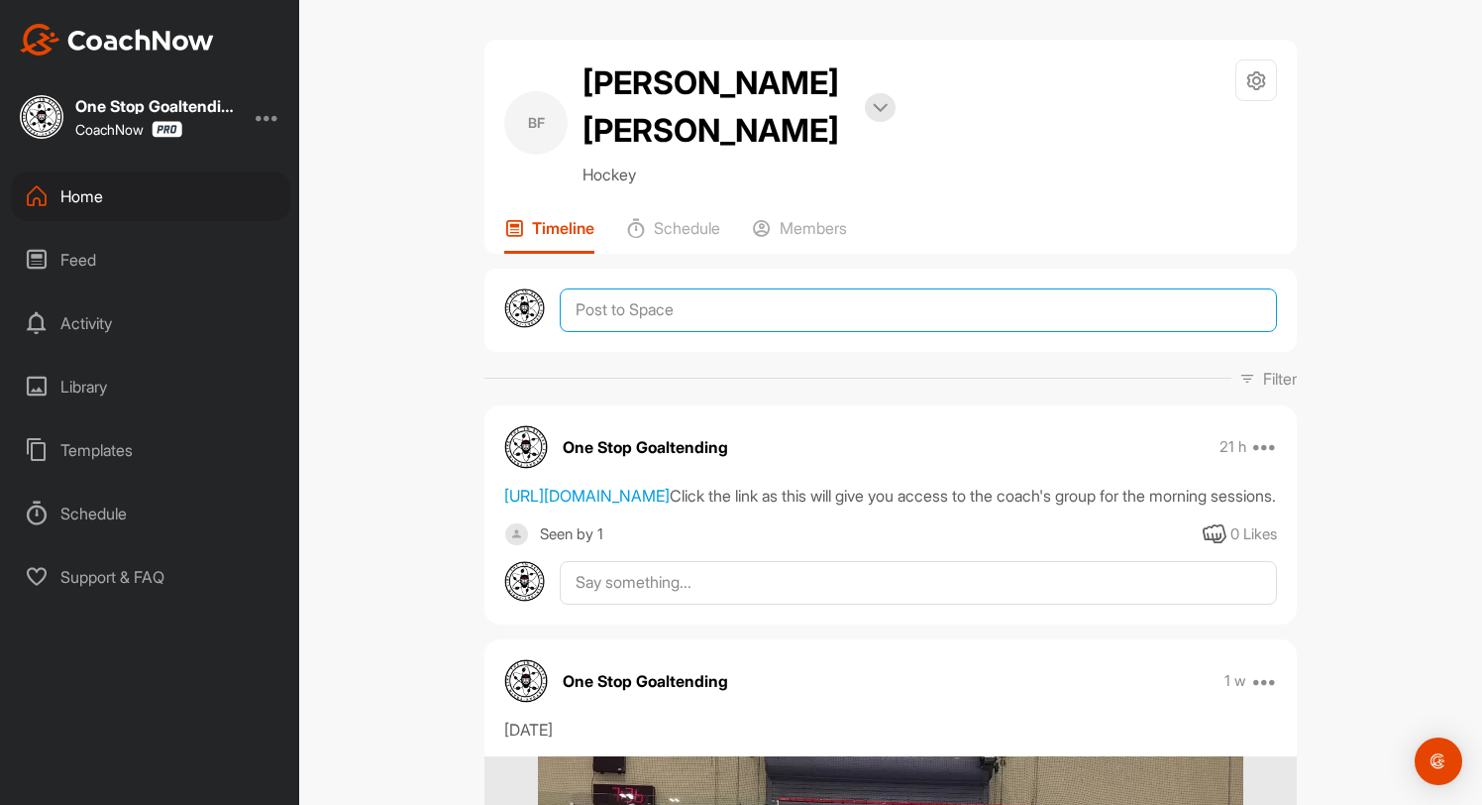
click at [881, 288] on textarea at bounding box center [918, 310] width 717 height 44
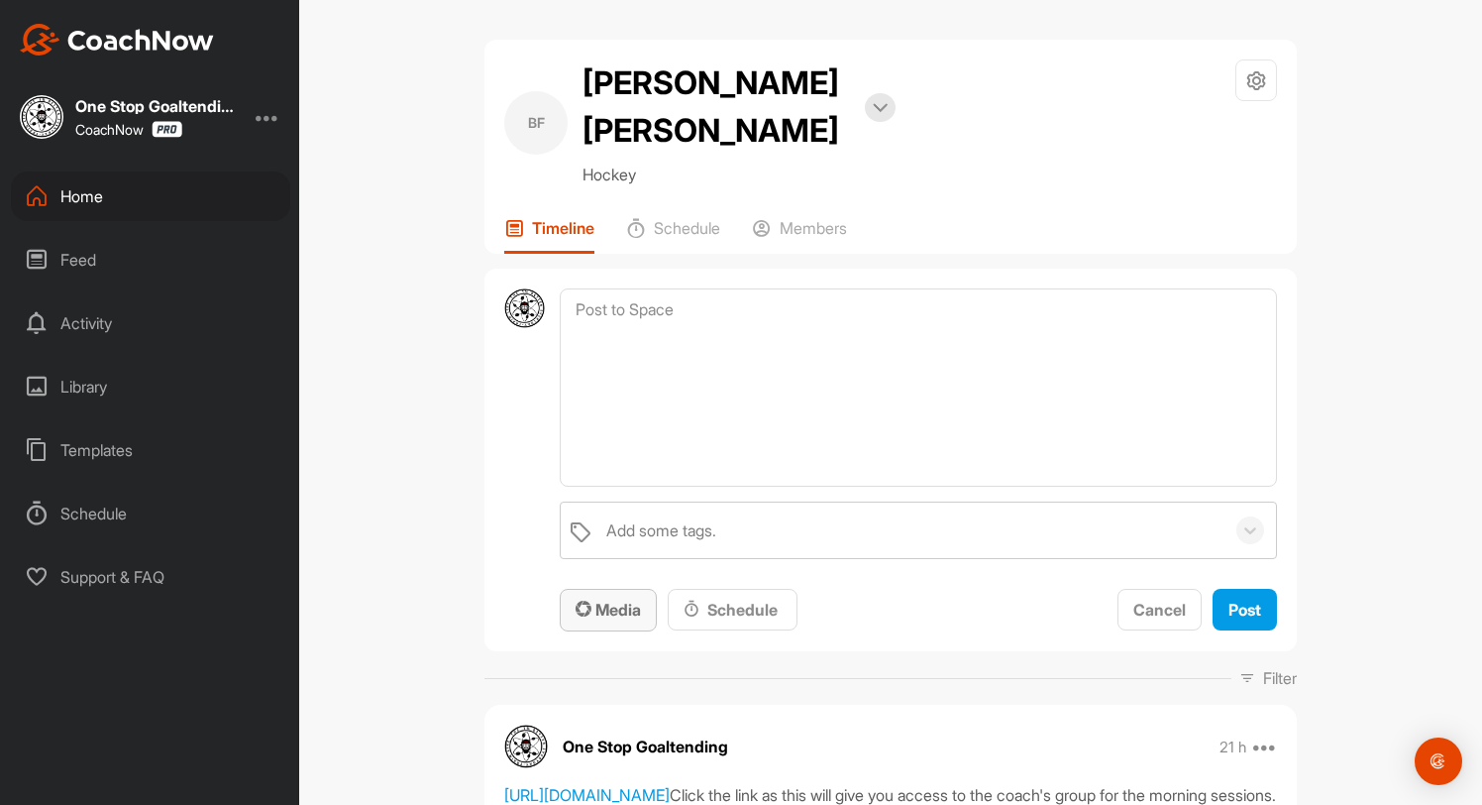
click at [638, 599] on span "Media" at bounding box center [608, 609] width 65 height 20
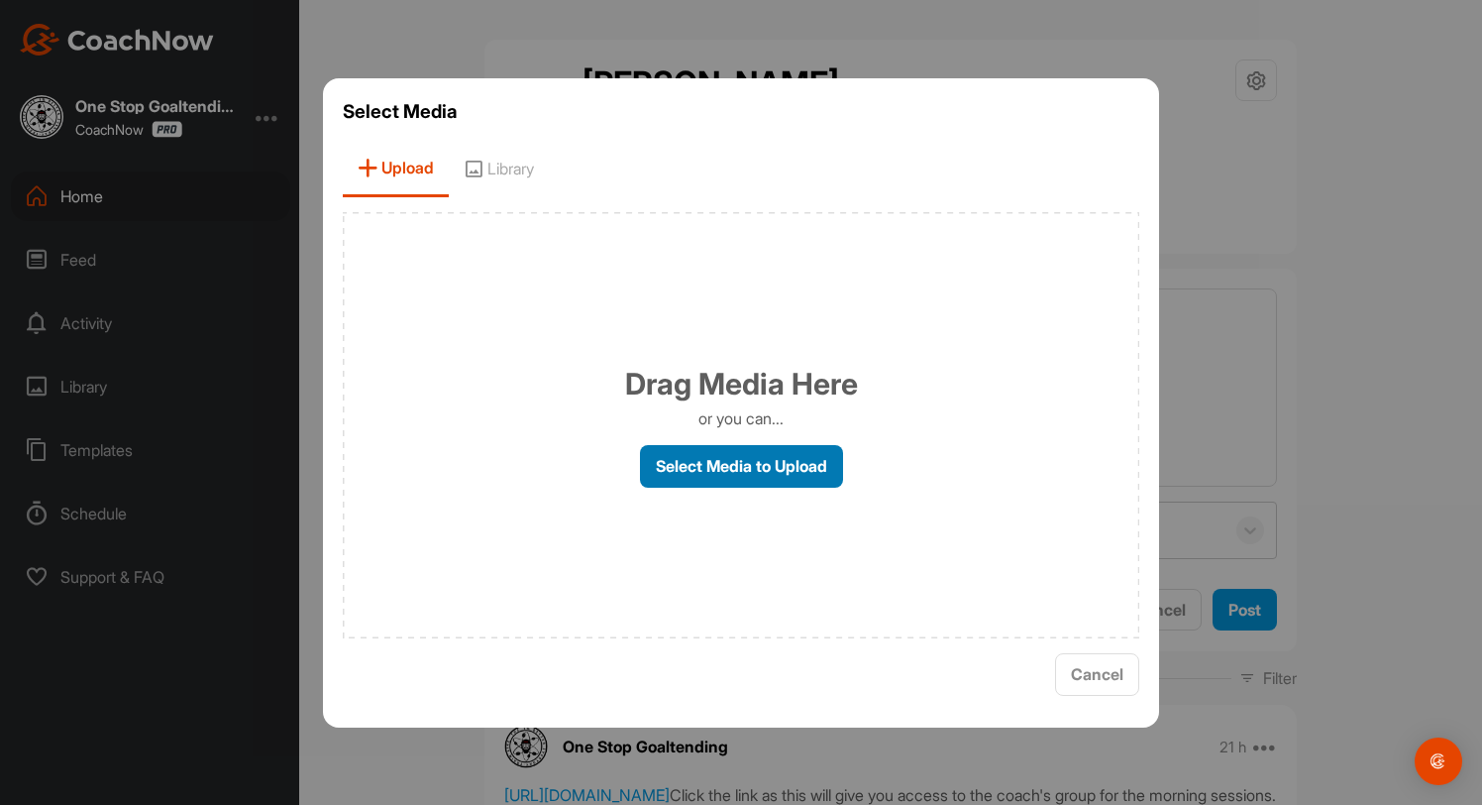
click at [706, 463] on label "Select Media to Upload" at bounding box center [741, 466] width 203 height 43
click at [0, 0] on input "Select Media to Upload" at bounding box center [0, 0] width 0 height 0
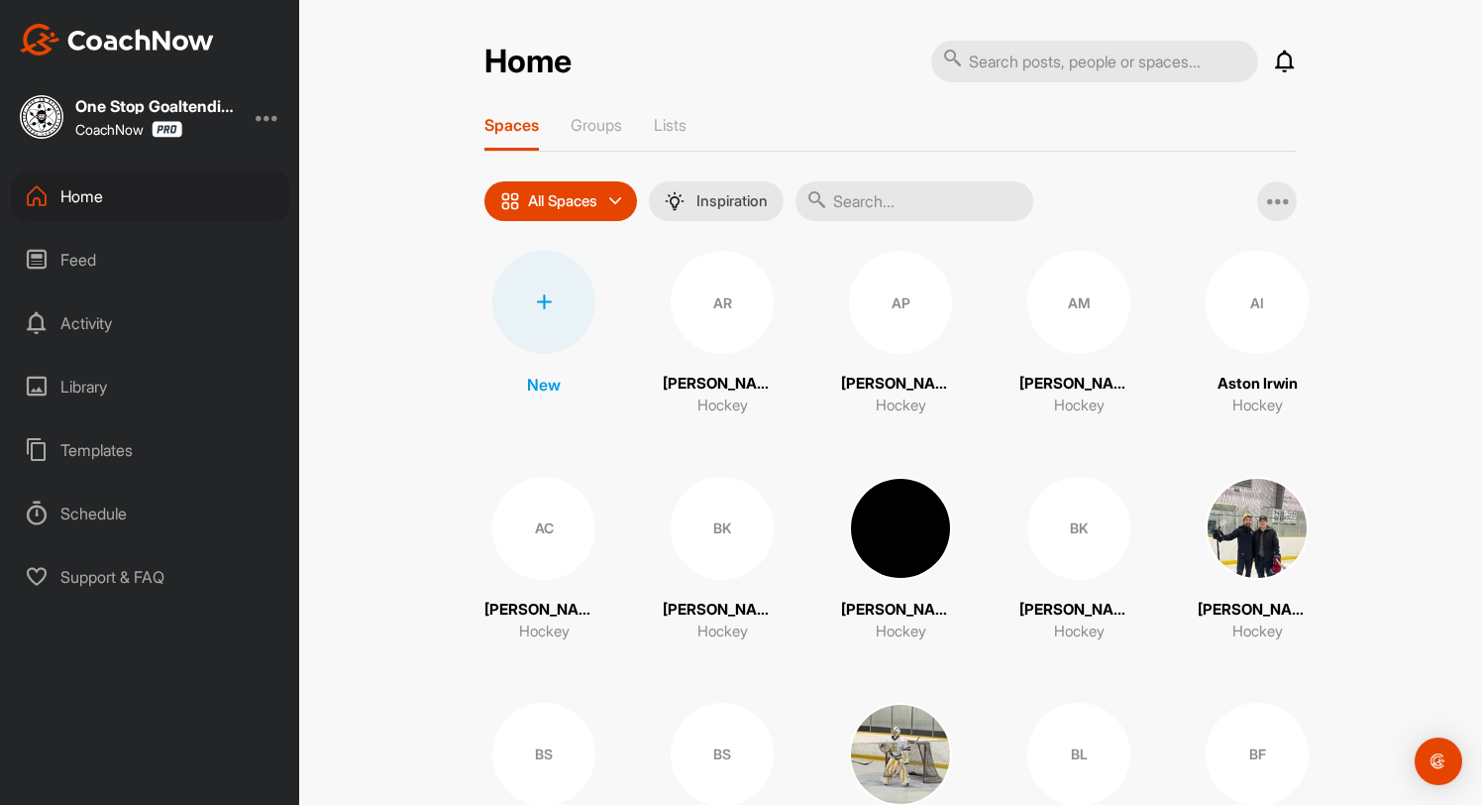
click at [864, 204] on input "text" at bounding box center [915, 201] width 238 height 40
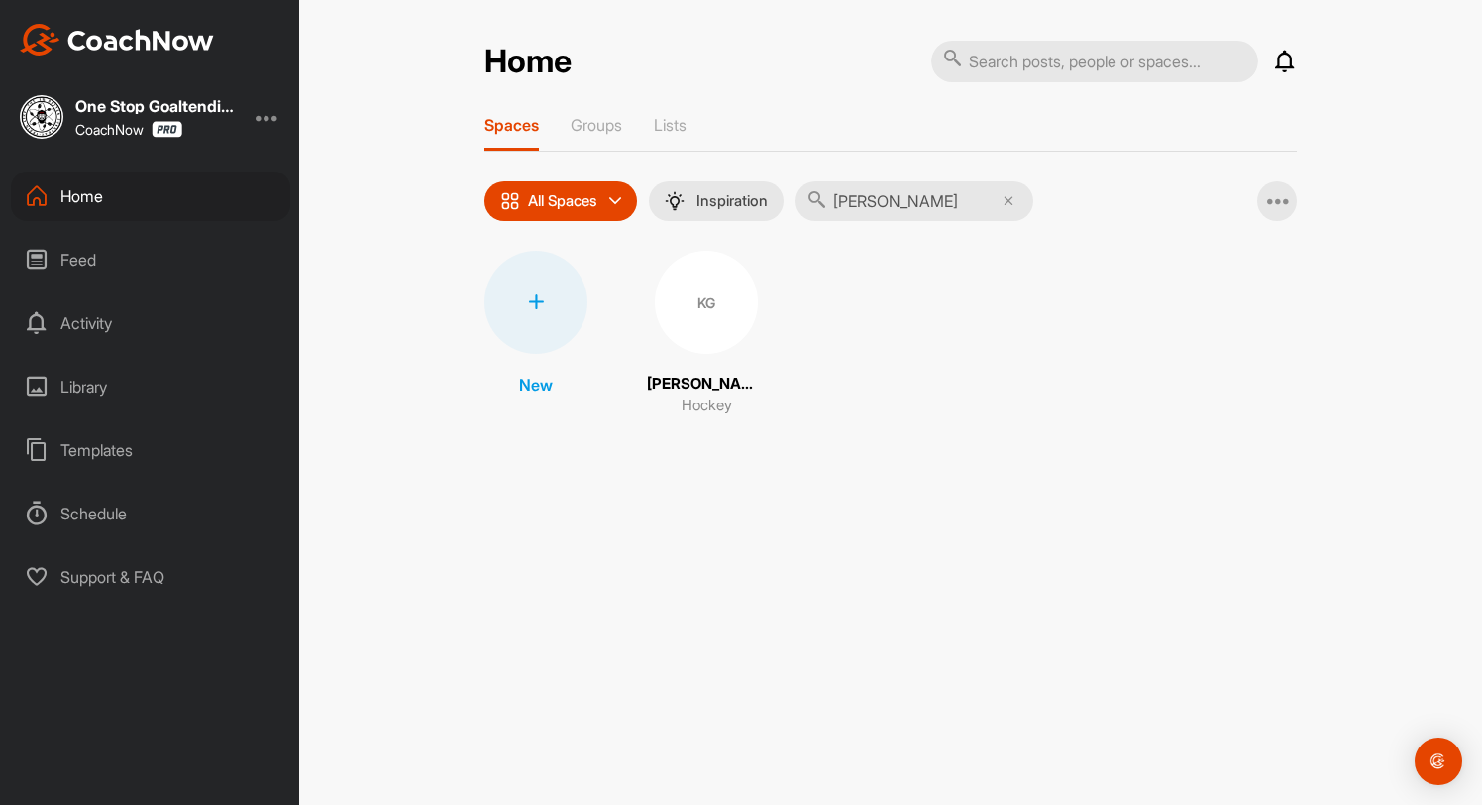
type input "kane"
click at [701, 286] on div "KG" at bounding box center [706, 302] width 103 height 103
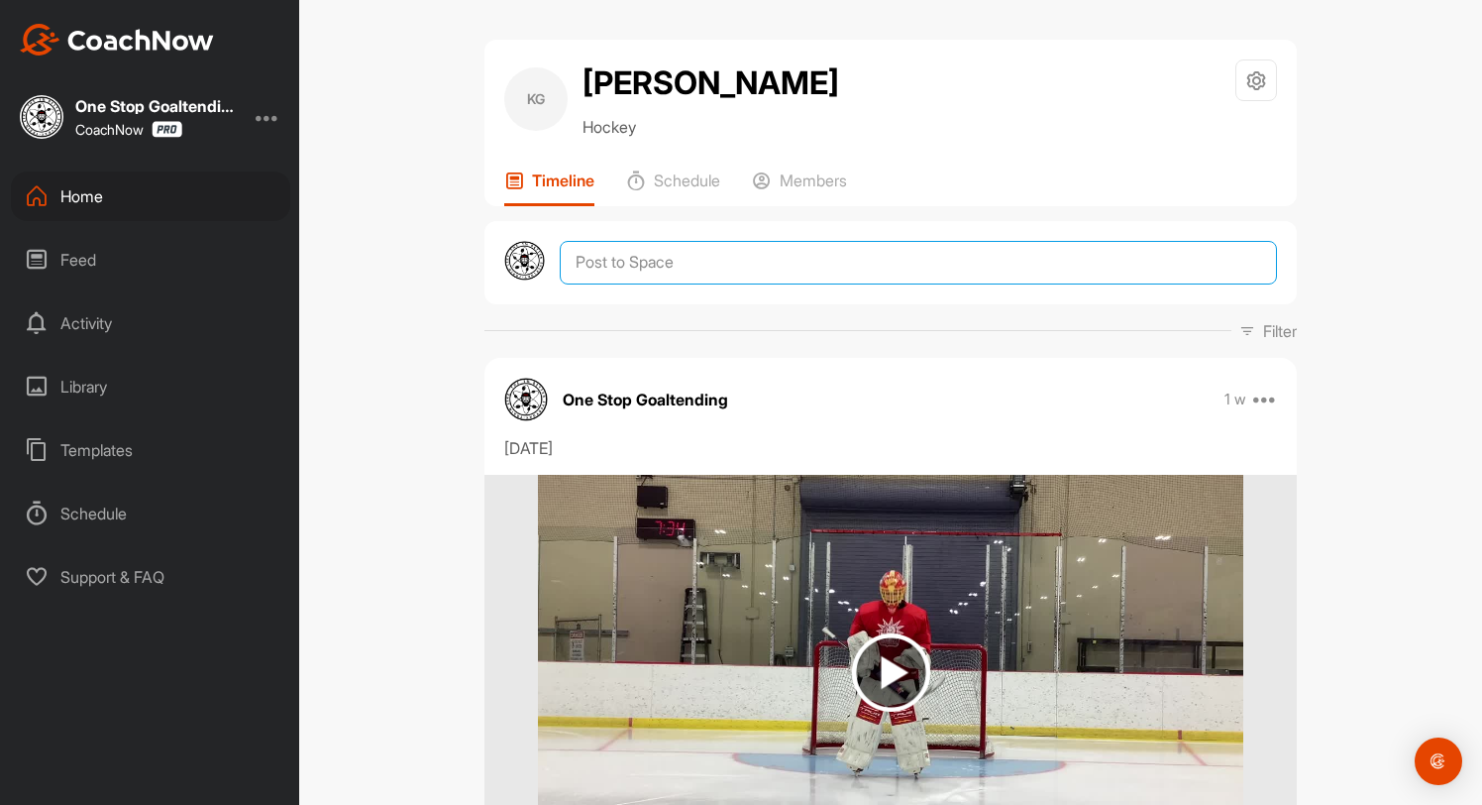
click at [741, 262] on textarea at bounding box center [918, 263] width 717 height 44
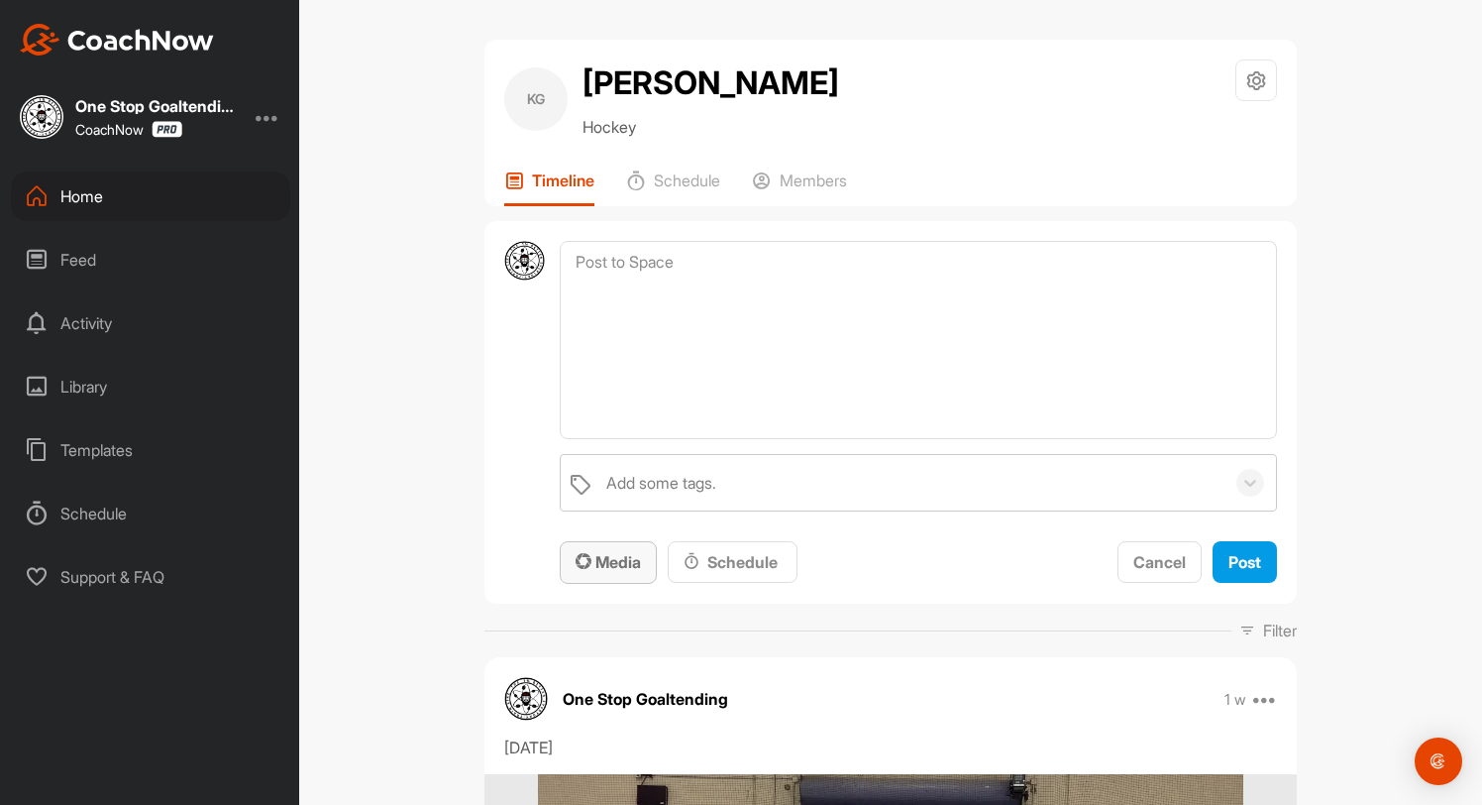
click at [618, 544] on button "Media" at bounding box center [608, 562] width 97 height 43
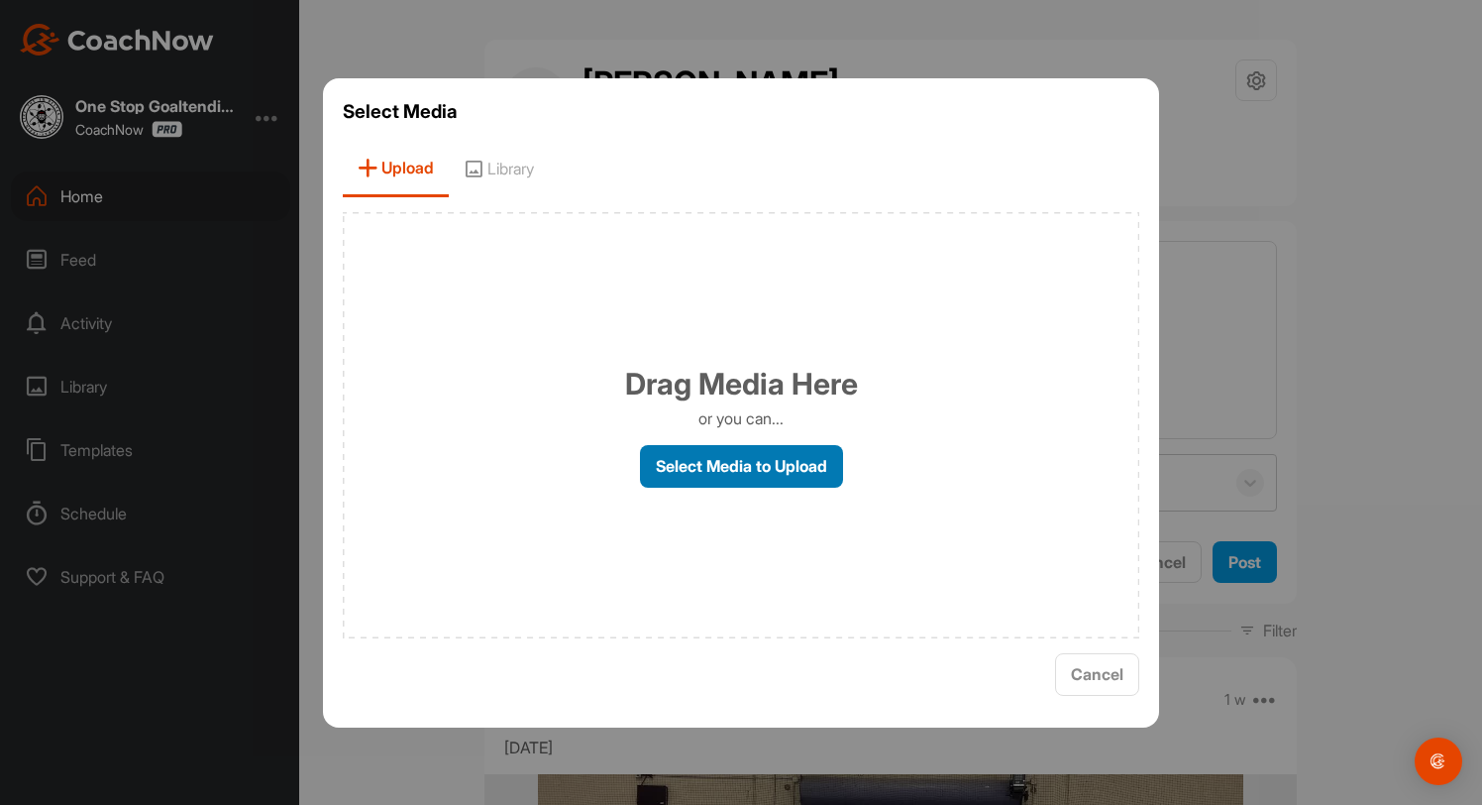
click at [705, 447] on label "Select Media to Upload" at bounding box center [741, 466] width 203 height 43
click at [0, 0] on input "Select Media to Upload" at bounding box center [0, 0] width 0 height 0
